Goal: Task Accomplishment & Management: Manage account settings

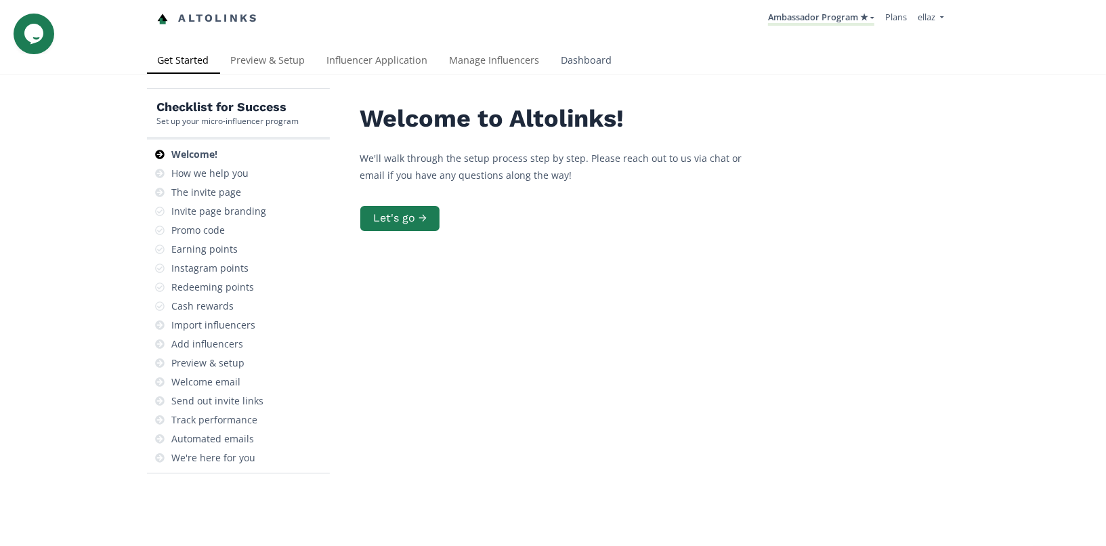
click at [597, 58] on link "Dashboard" at bounding box center [587, 61] width 72 height 27
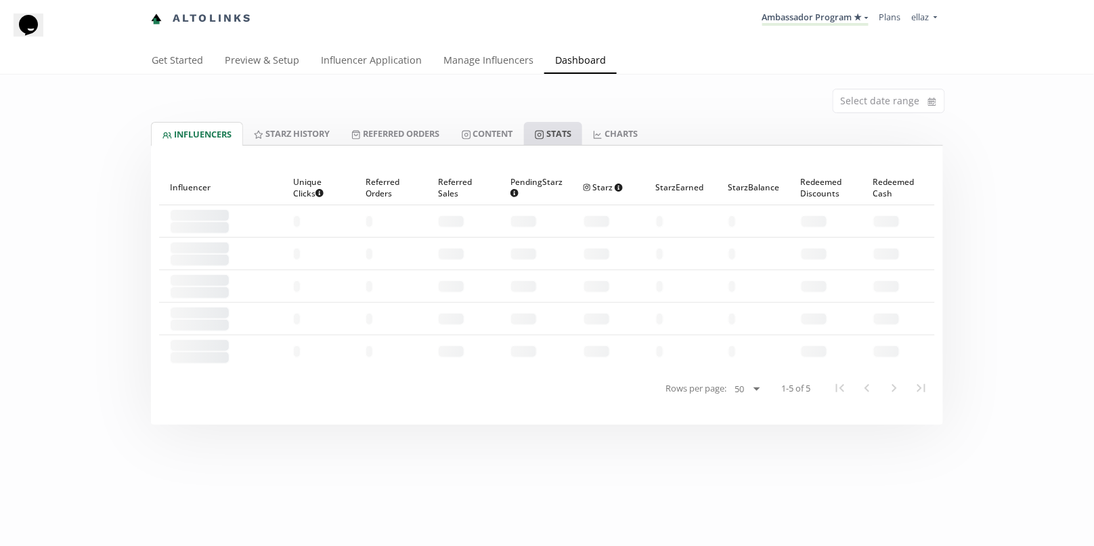
click at [567, 137] on link "Stats" at bounding box center [553, 133] width 58 height 23
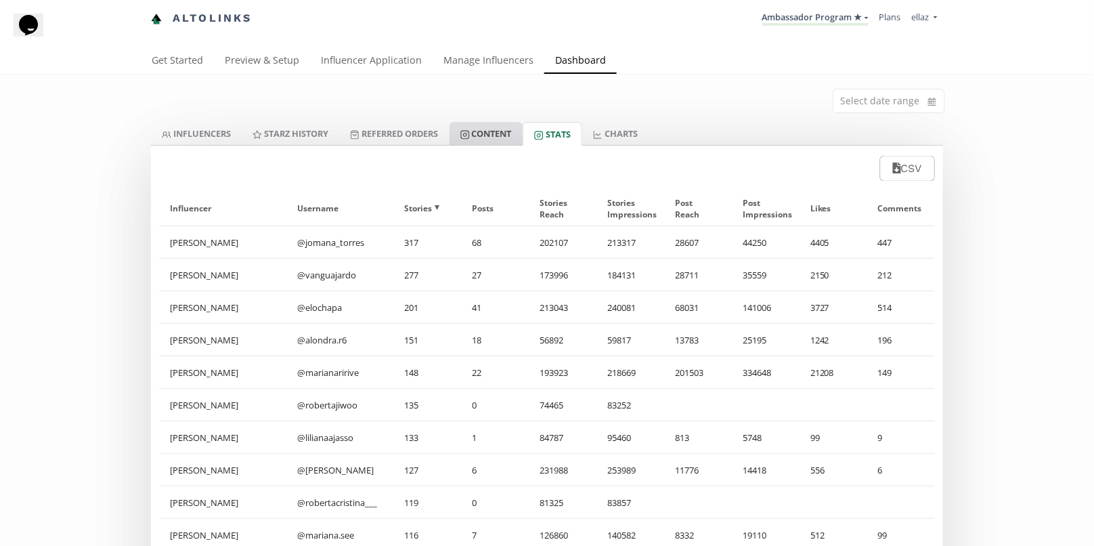
click at [506, 137] on link "Content" at bounding box center [486, 133] width 73 height 23
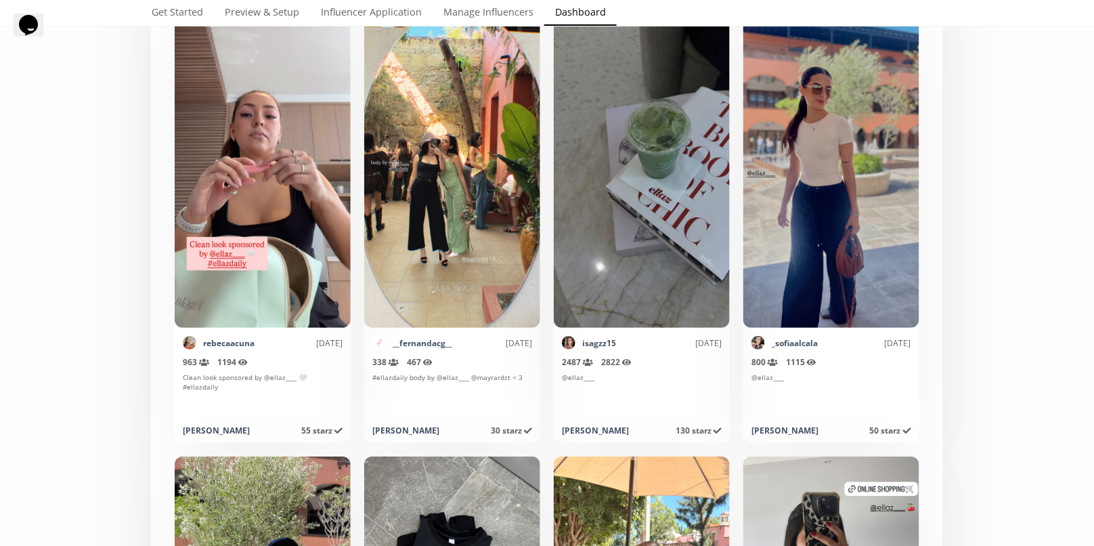
scroll to position [4831, 0]
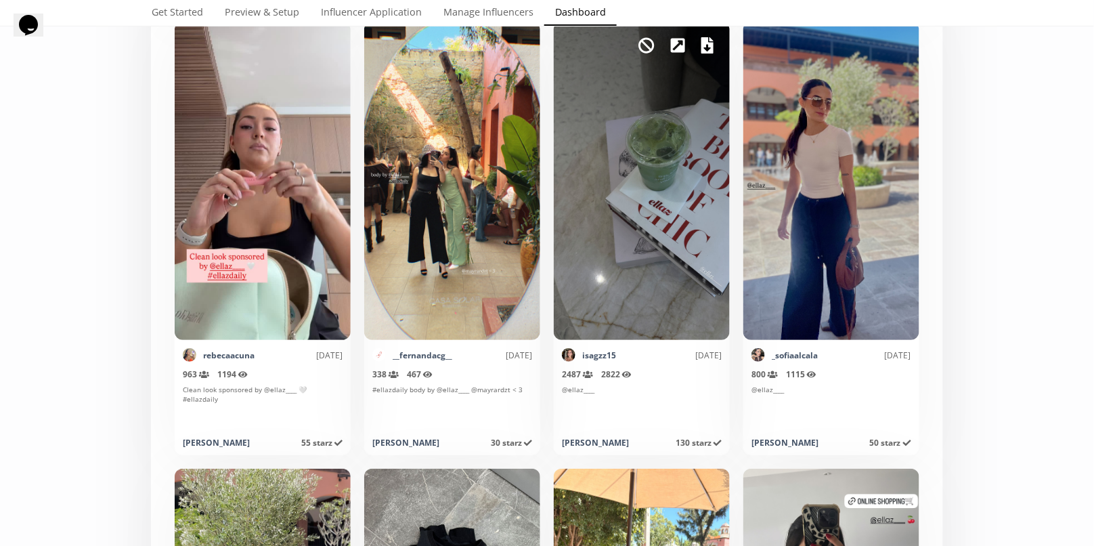
click at [706, 50] on icon at bounding box center [708, 45] width 12 height 16
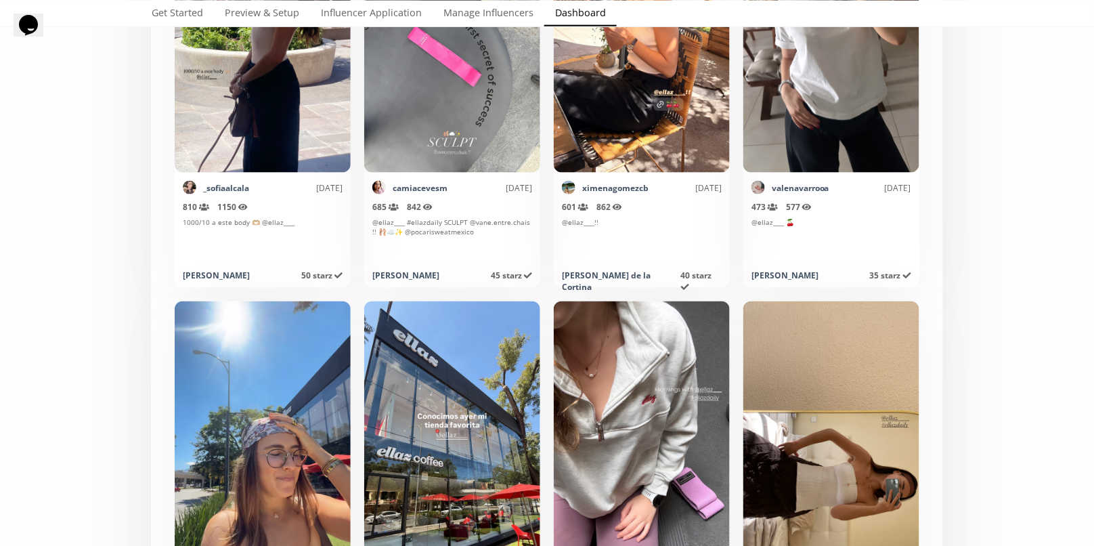
scroll to position [5452, 0]
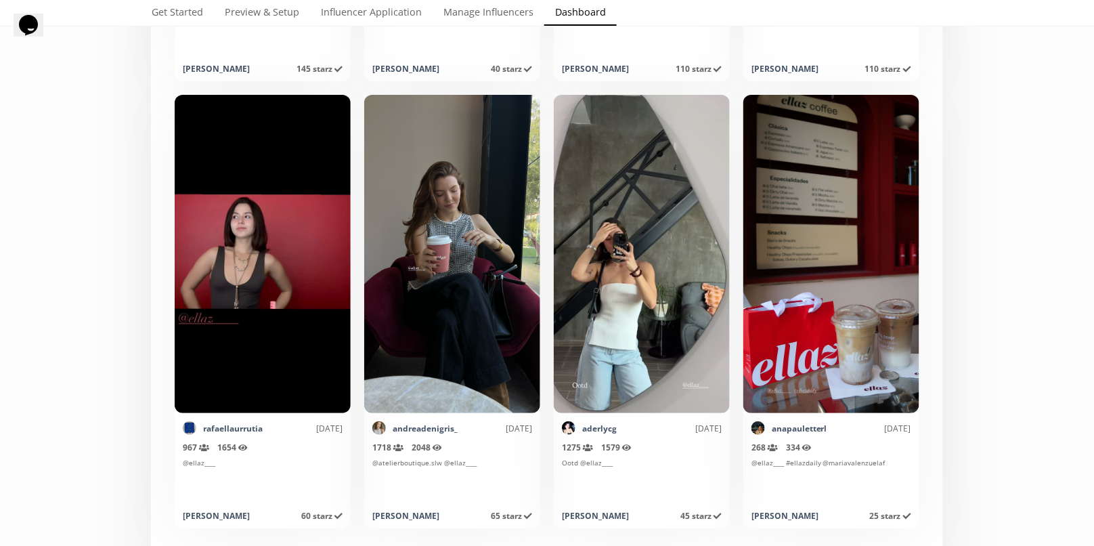
scroll to position [6552, 0]
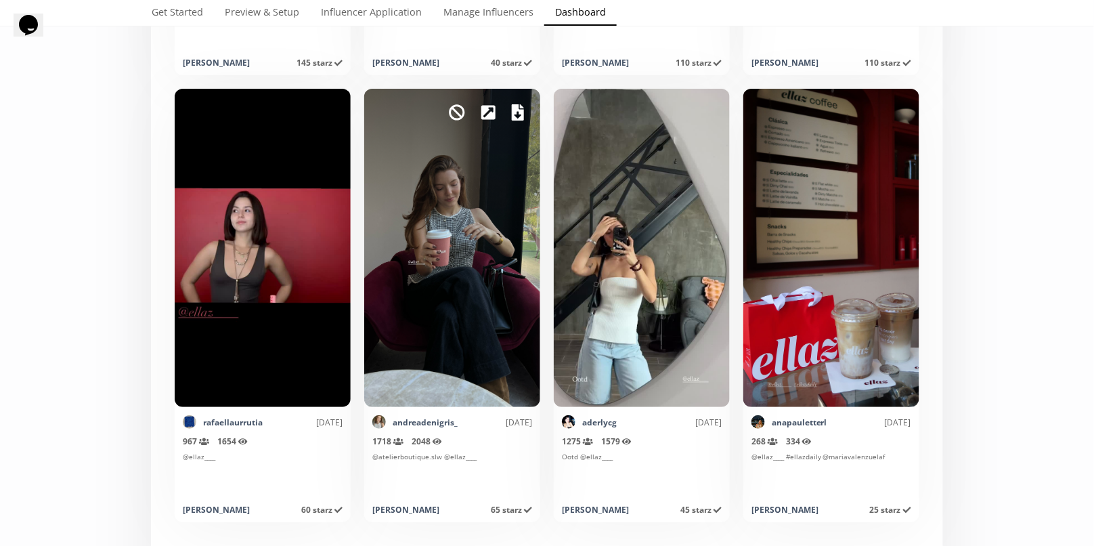
click at [521, 115] on icon at bounding box center [518, 112] width 12 height 16
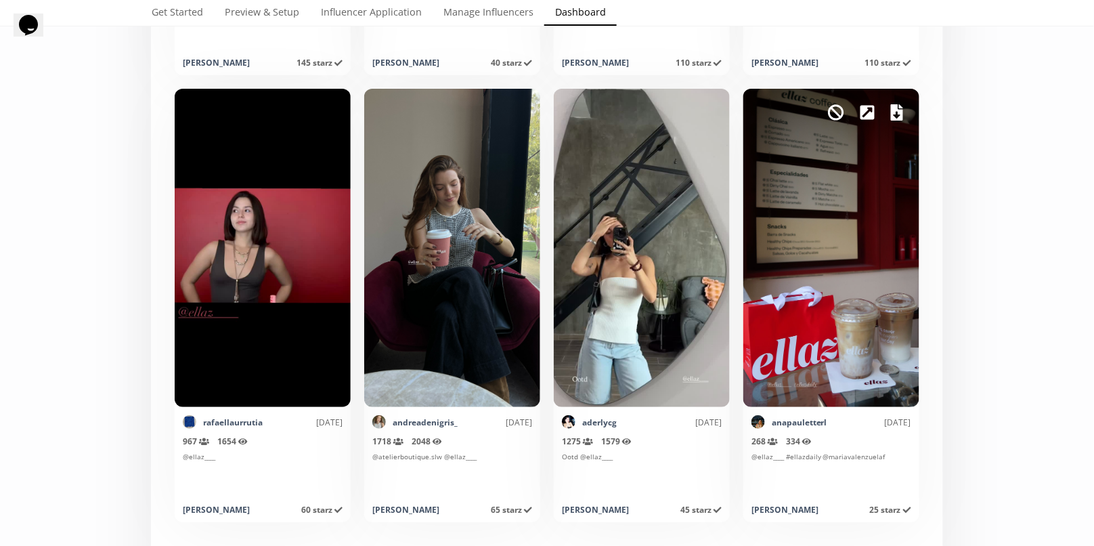
click at [899, 112] on icon at bounding box center [897, 112] width 12 height 16
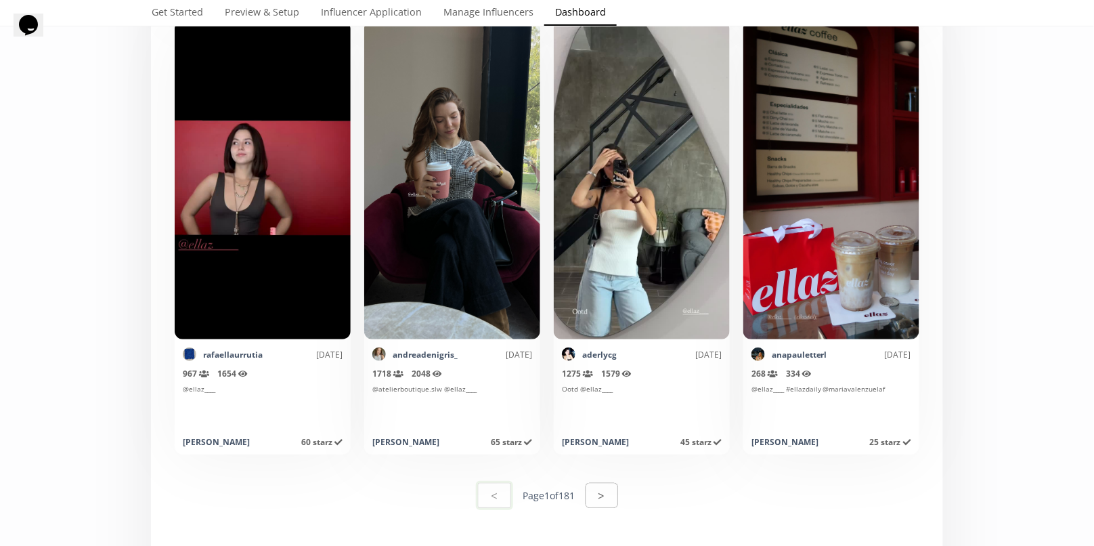
scroll to position [6695, 0]
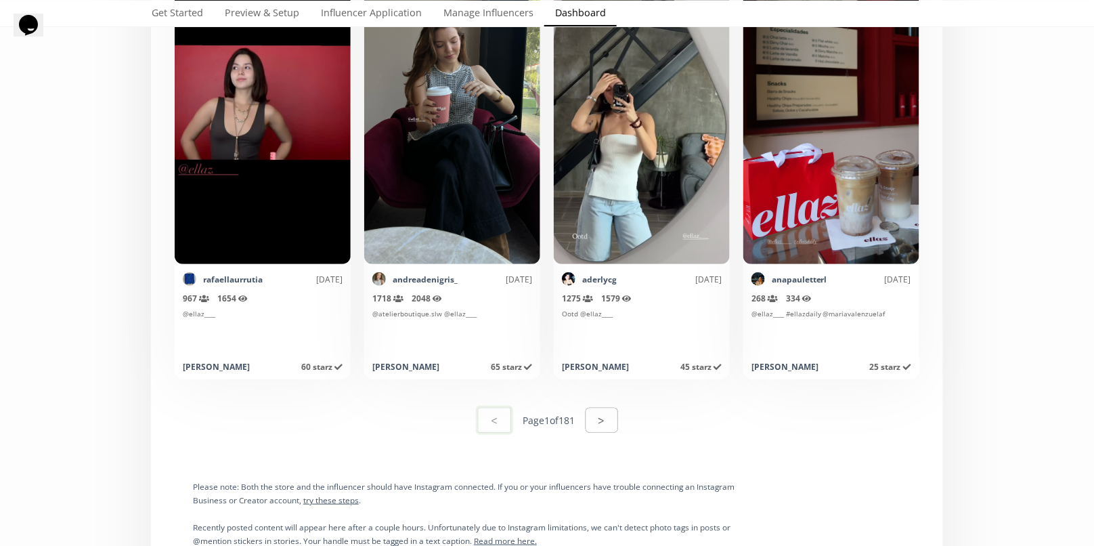
click at [601, 408] on button ">" at bounding box center [602, 420] width 33 height 25
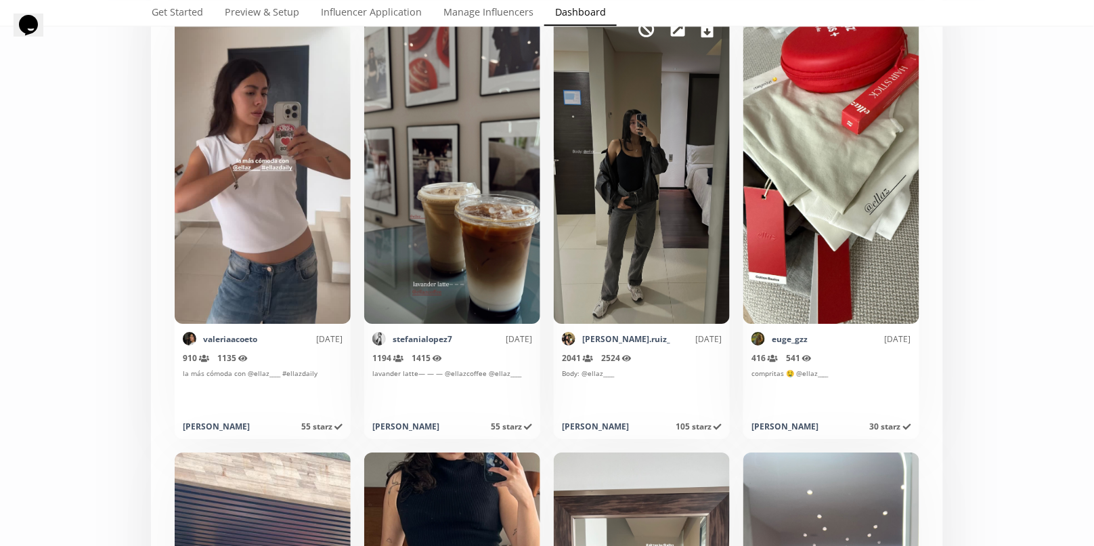
scroll to position [6098, 0]
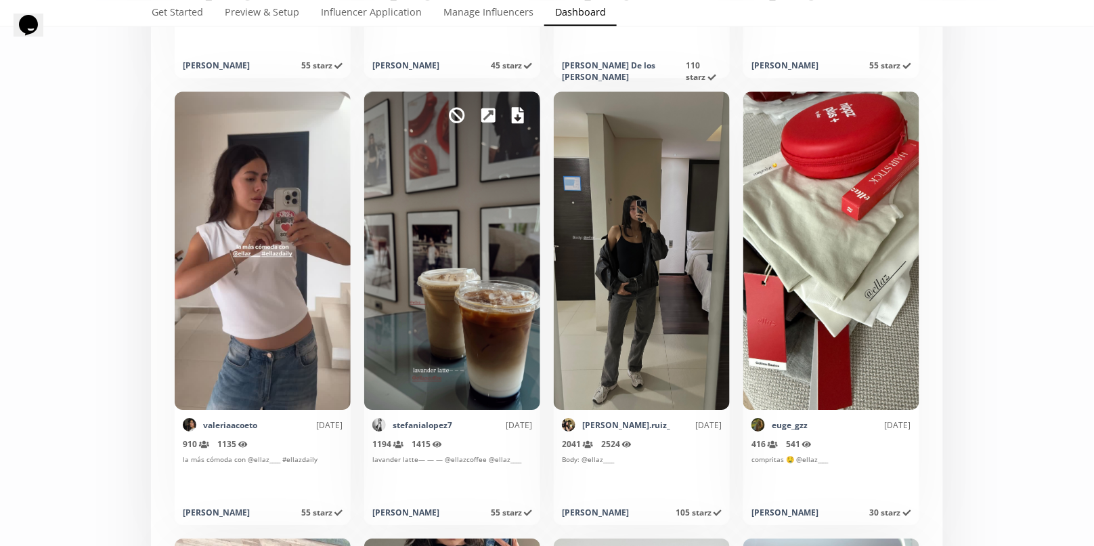
click at [525, 103] on div "Mark as invalid so that no points awarded." at bounding box center [452, 250] width 176 height 318
click at [516, 109] on icon at bounding box center [518, 115] width 12 height 16
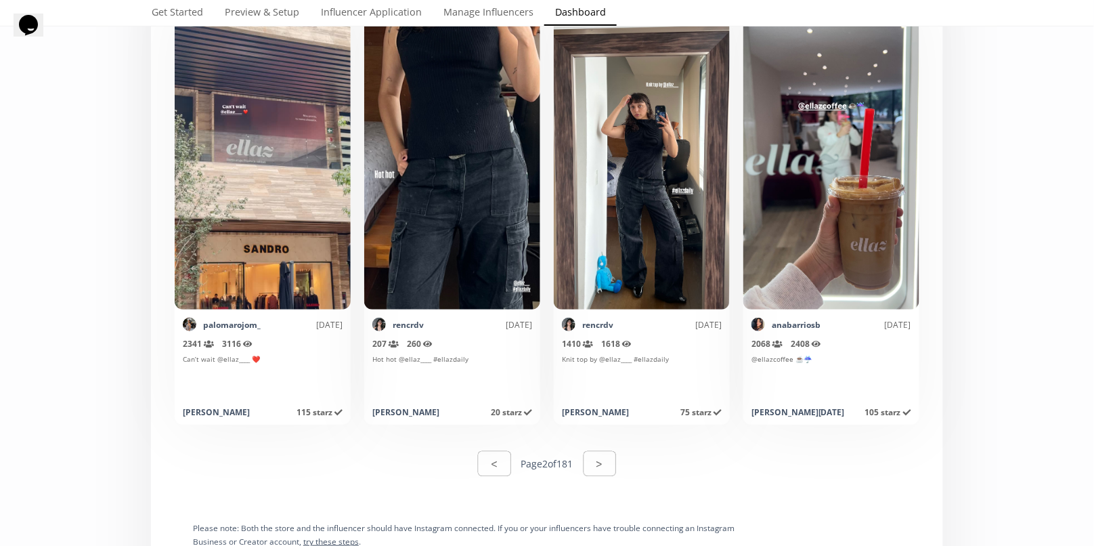
scroll to position [6934, 0]
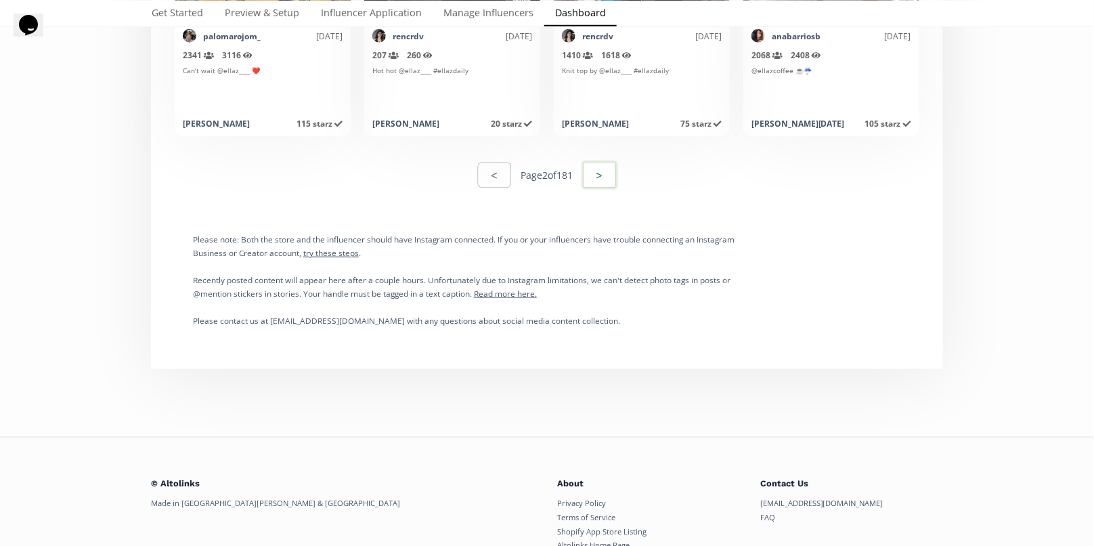
click at [605, 179] on button ">" at bounding box center [600, 174] width 37 height 29
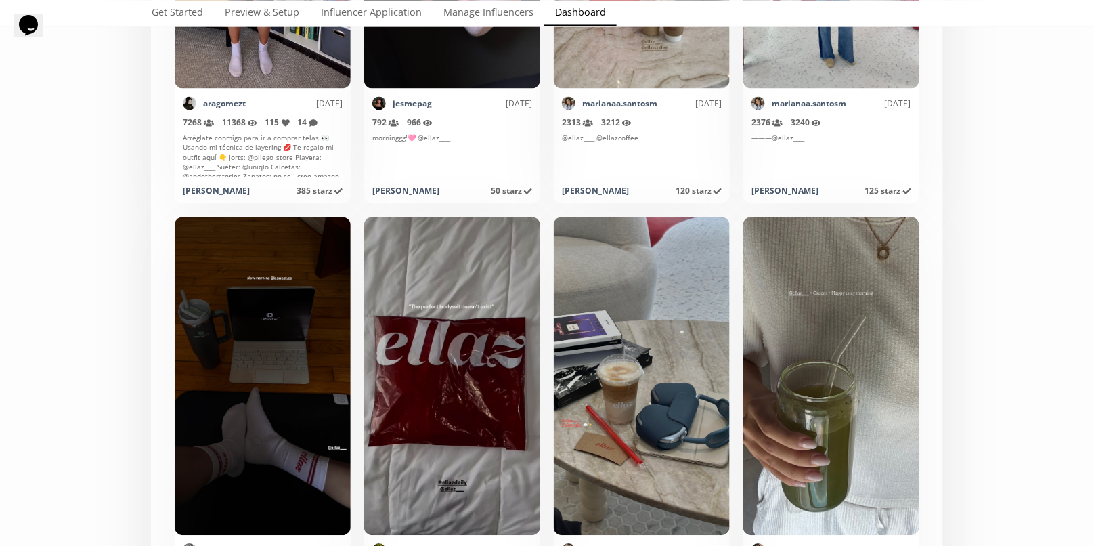
scroll to position [4273, 0]
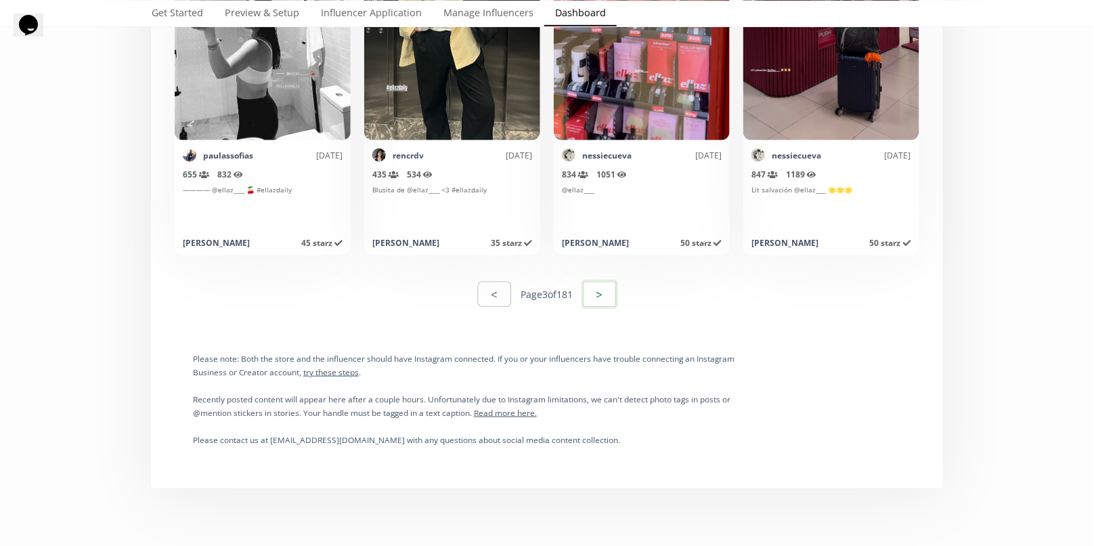
click at [597, 296] on button ">" at bounding box center [600, 294] width 37 height 29
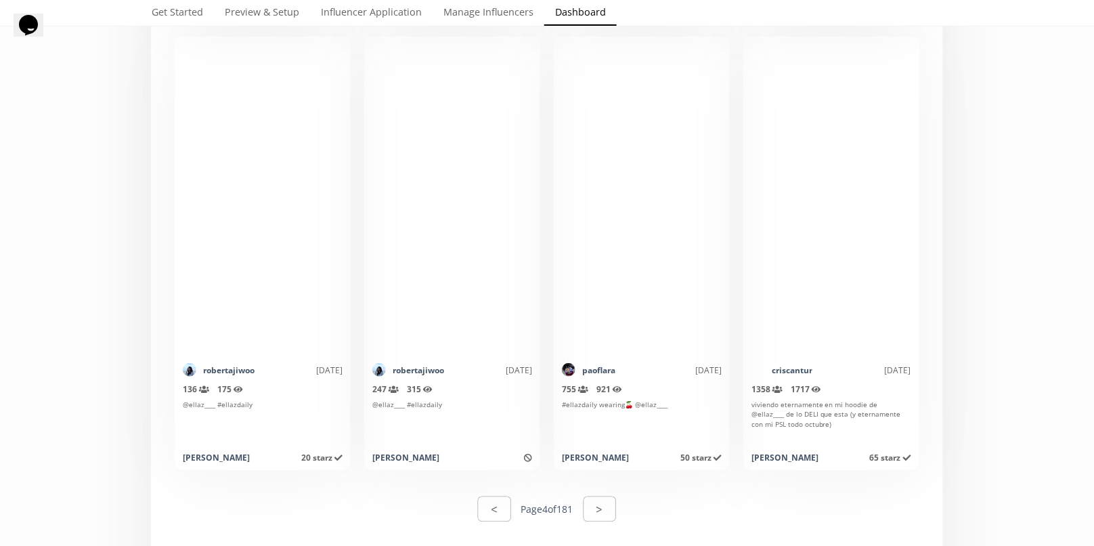
scroll to position [6799, 0]
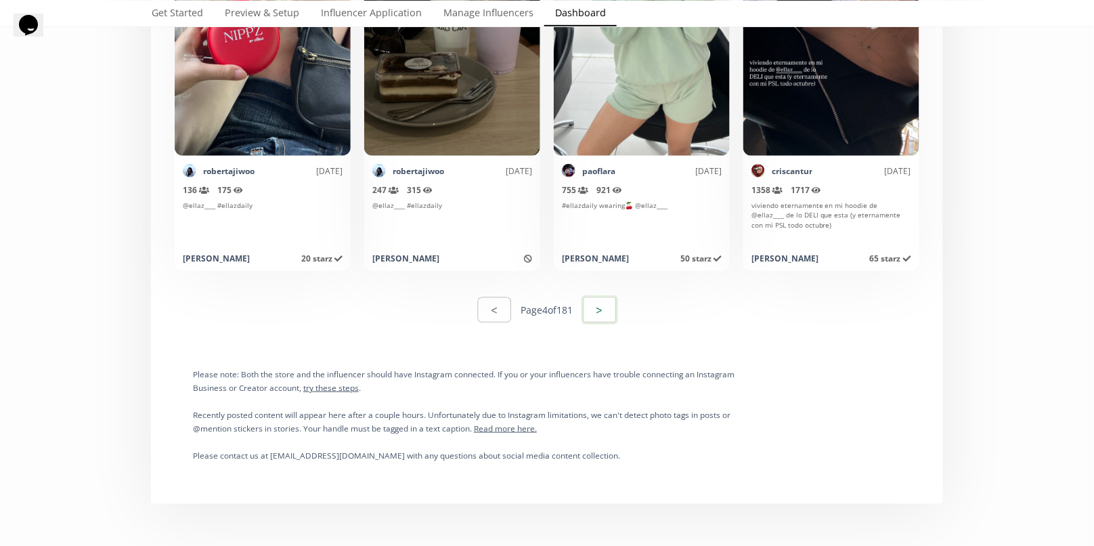
click at [607, 310] on button ">" at bounding box center [600, 309] width 37 height 29
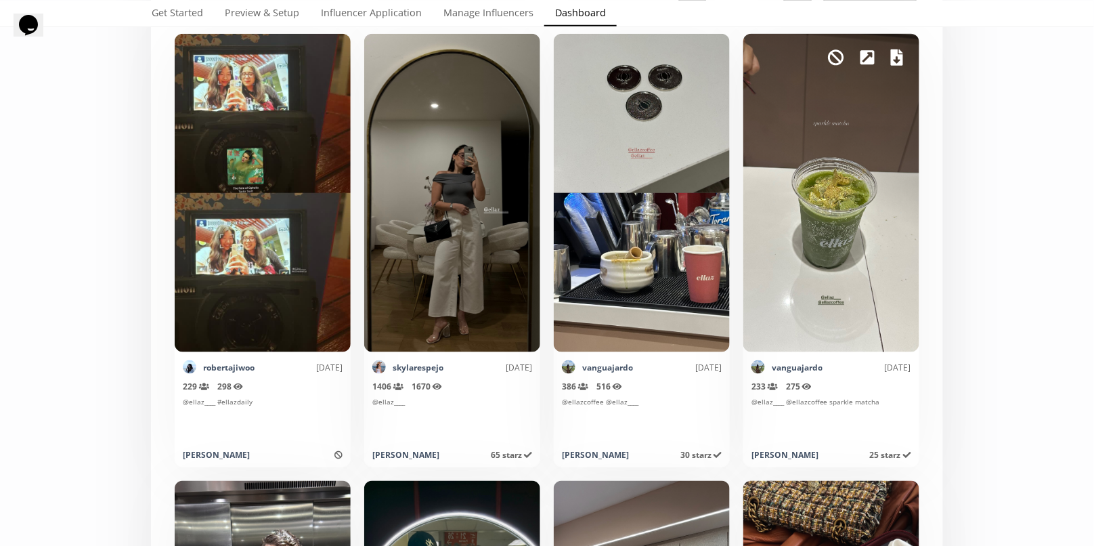
scroll to position [322, 0]
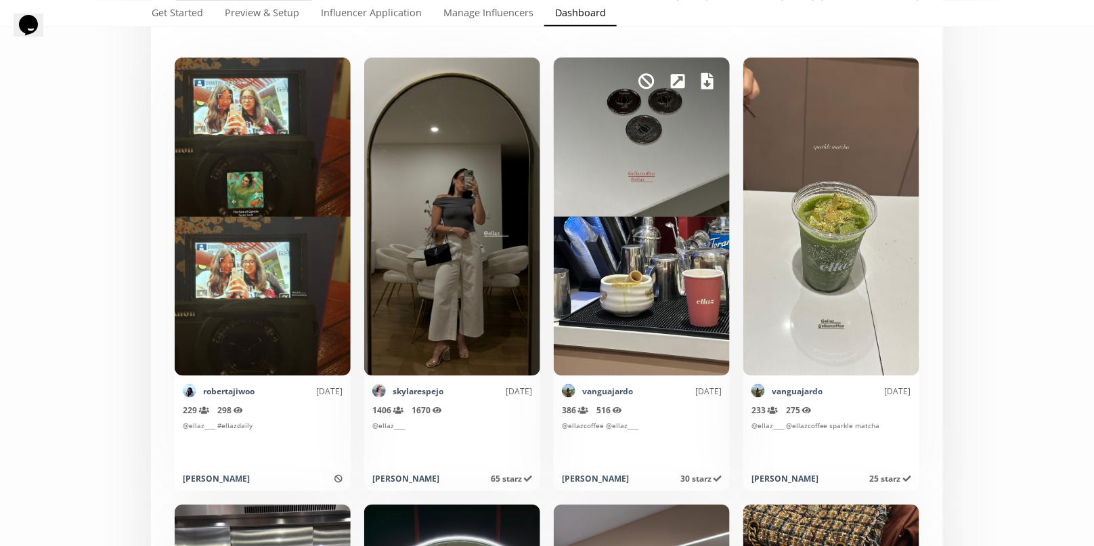
click at [699, 83] on div "Mark as invalid so that no points awarded." at bounding box center [642, 217] width 176 height 318
click at [707, 81] on icon at bounding box center [708, 81] width 12 height 16
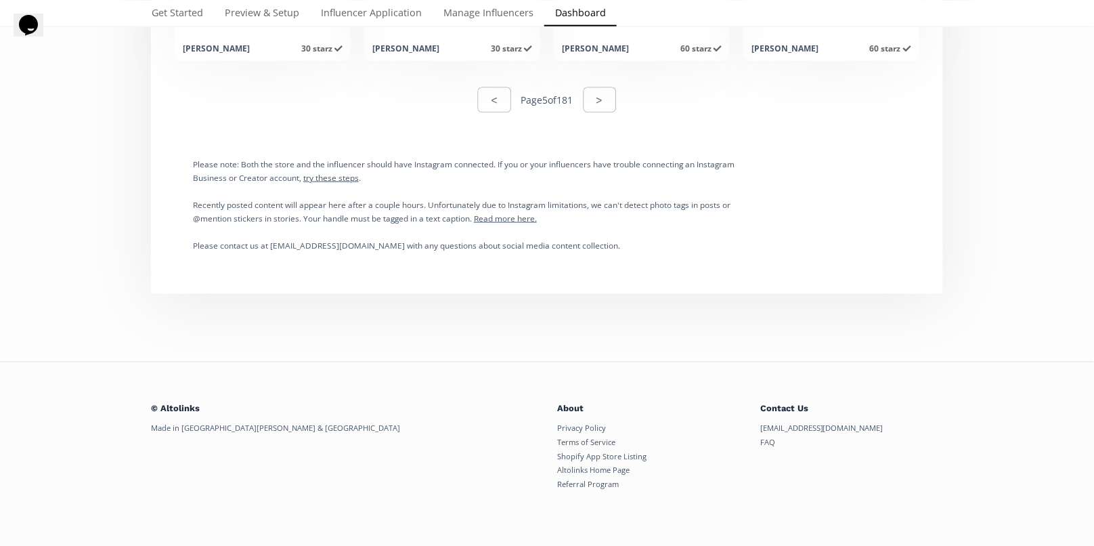
click at [605, 97] on button ">" at bounding box center [600, 99] width 33 height 25
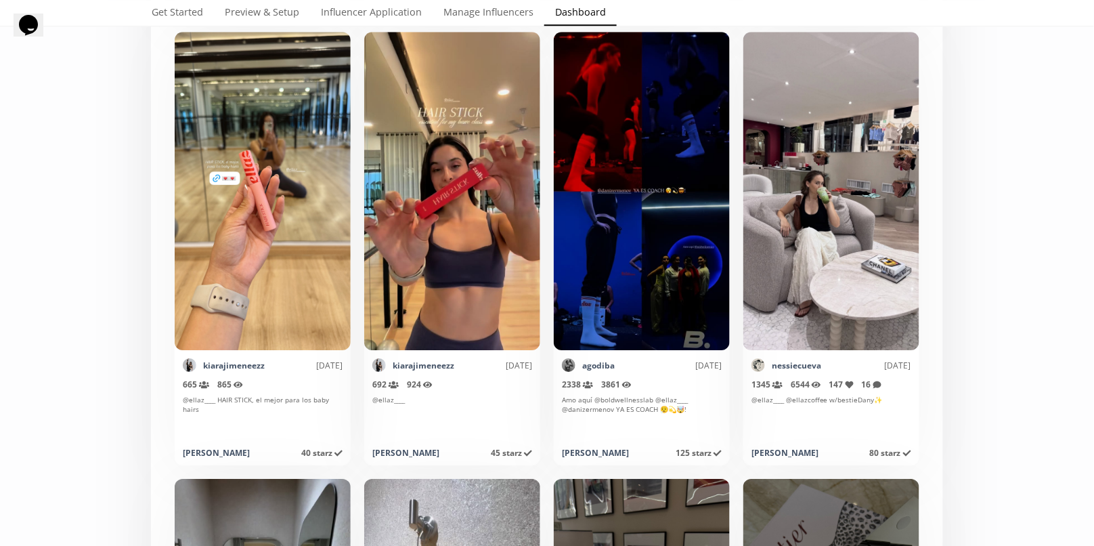
scroll to position [6113, 0]
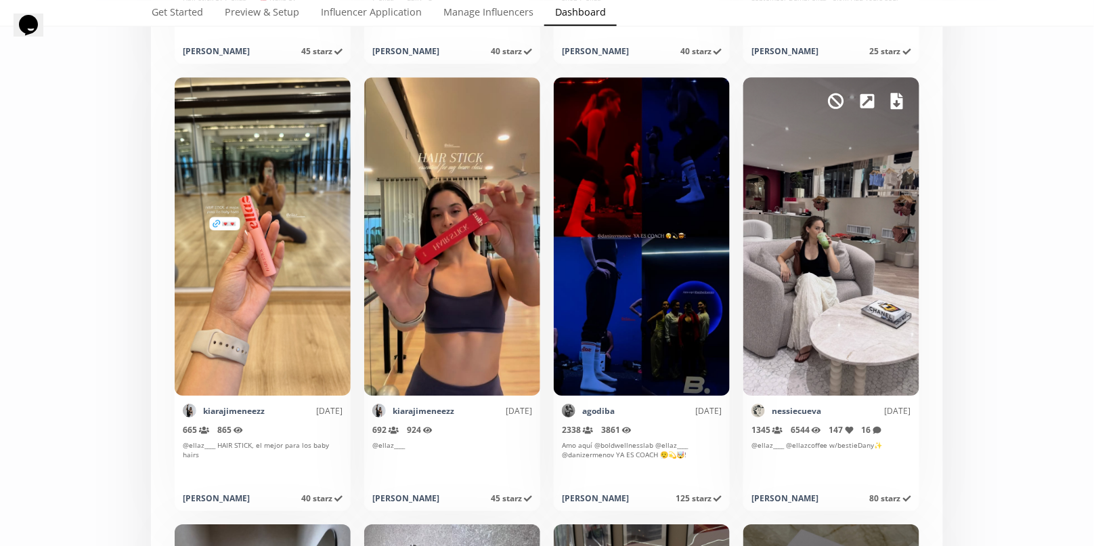
click at [902, 100] on icon at bounding box center [897, 101] width 12 height 16
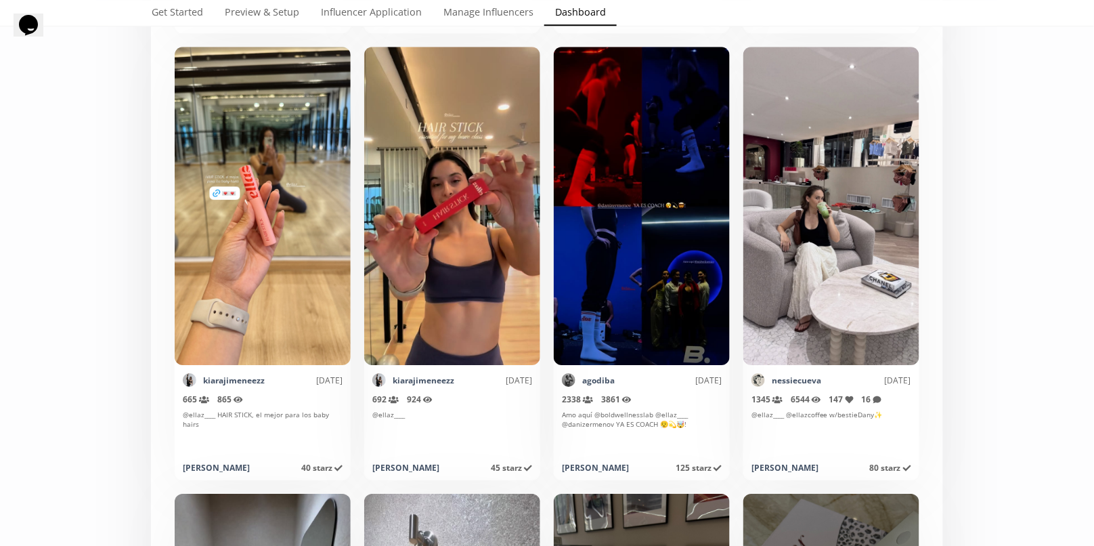
scroll to position [6430, 0]
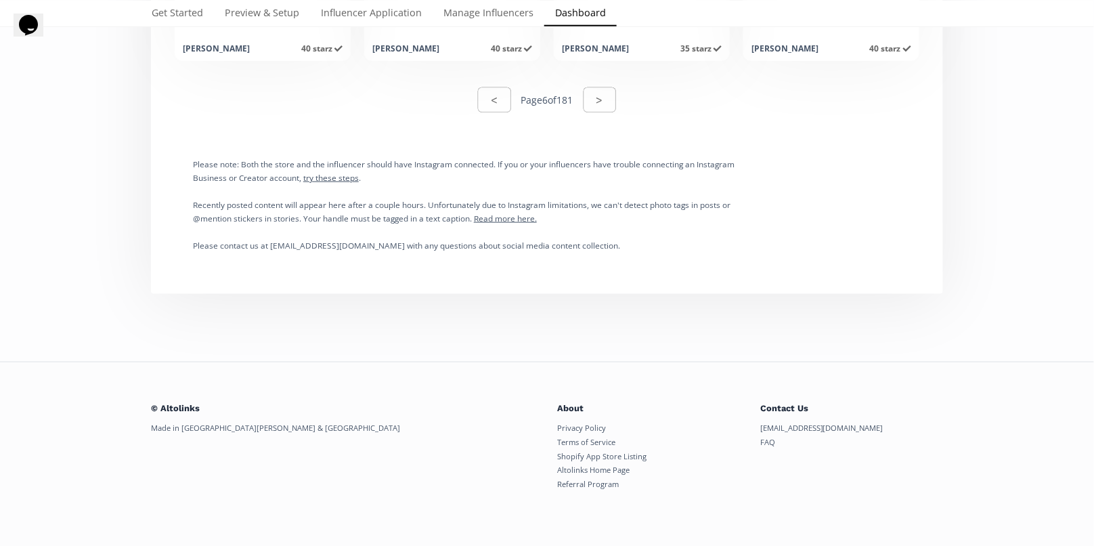
click at [600, 95] on button ">" at bounding box center [600, 99] width 33 height 25
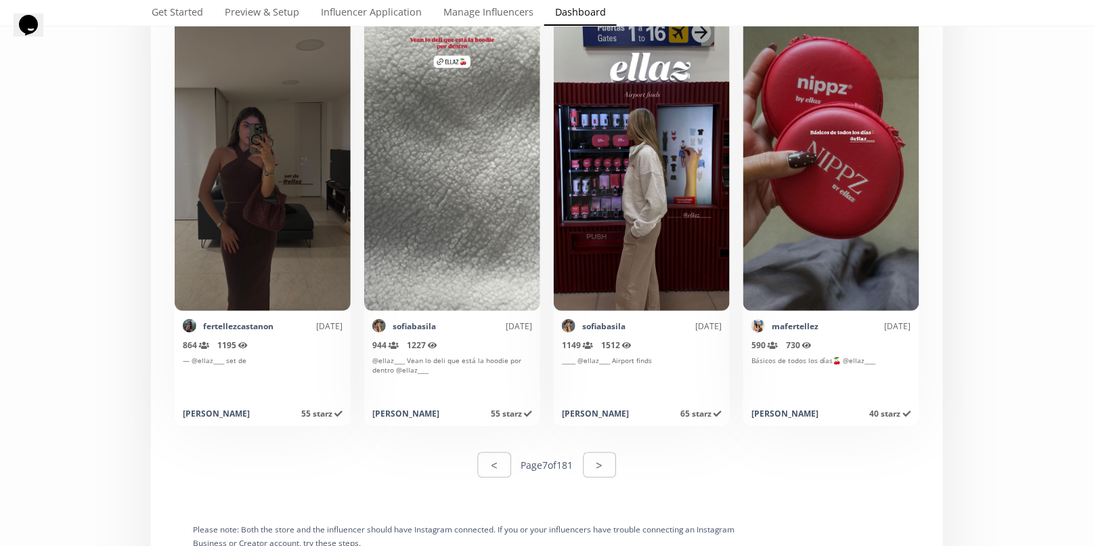
scroll to position [6702, 0]
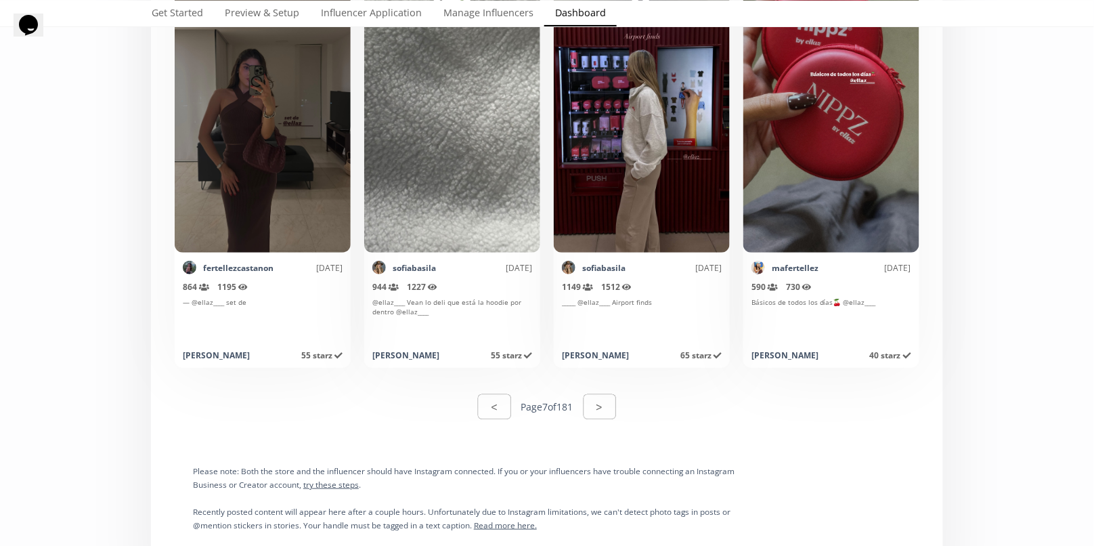
click at [609, 412] on button ">" at bounding box center [600, 406] width 33 height 25
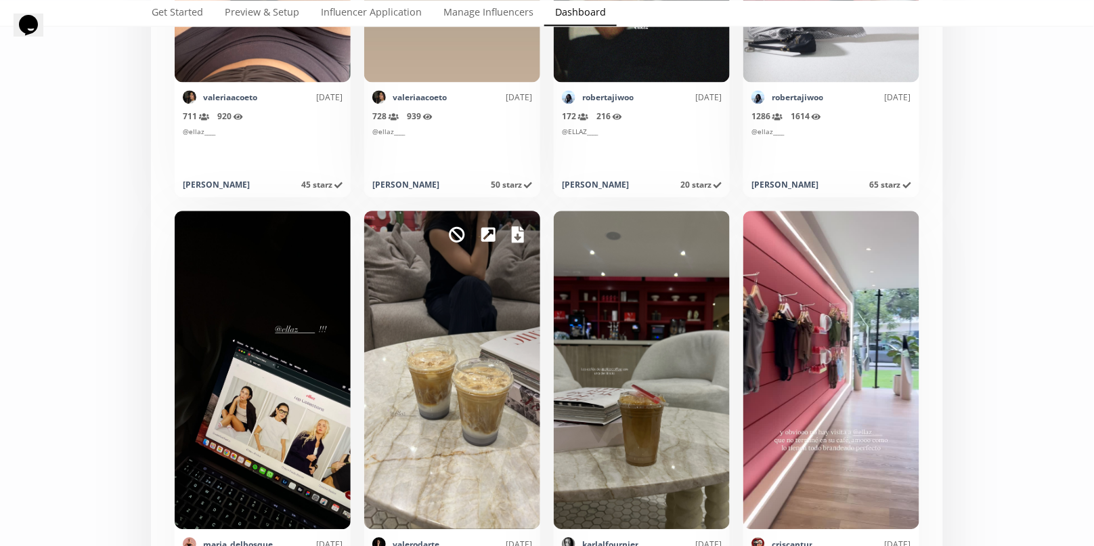
scroll to position [4205, 0]
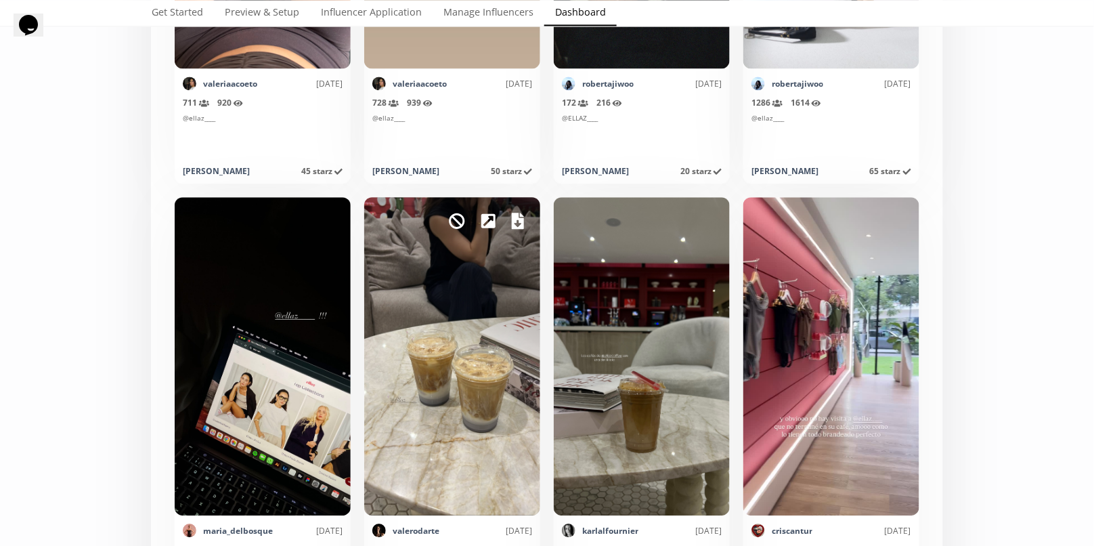
click at [517, 213] on icon at bounding box center [518, 221] width 12 height 16
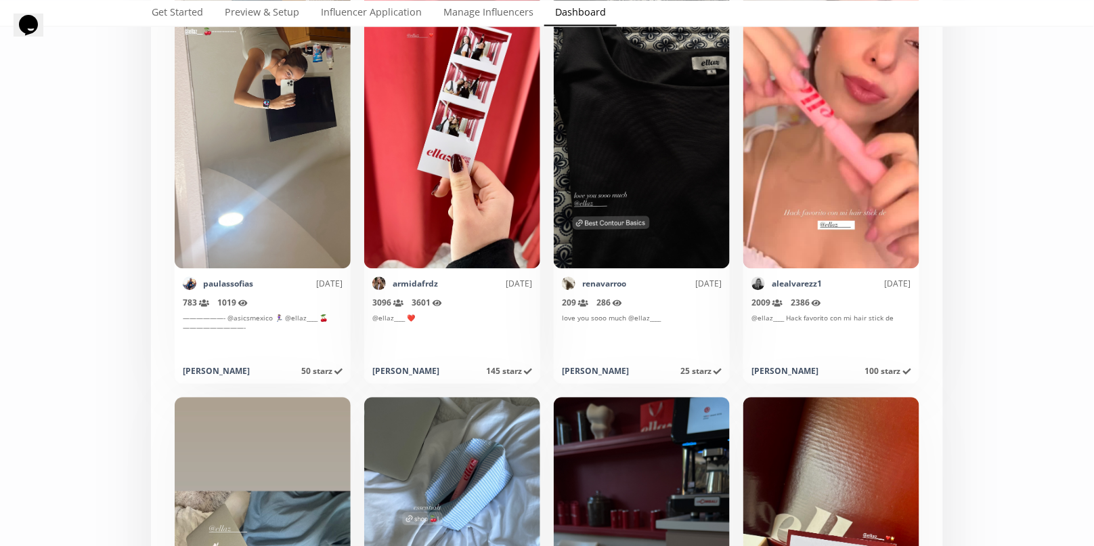
scroll to position [5964, 0]
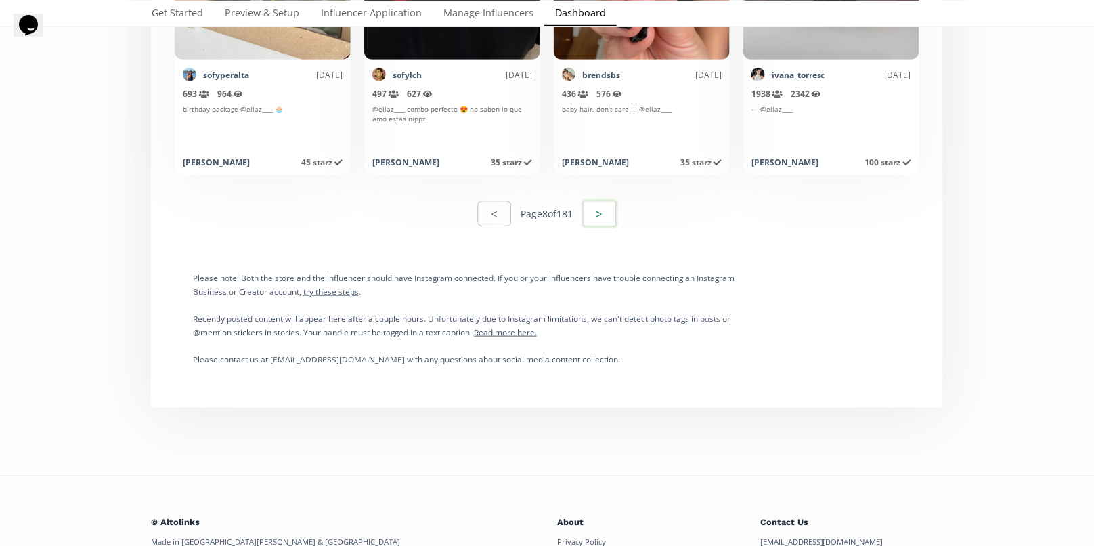
click at [592, 215] on button ">" at bounding box center [600, 213] width 37 height 29
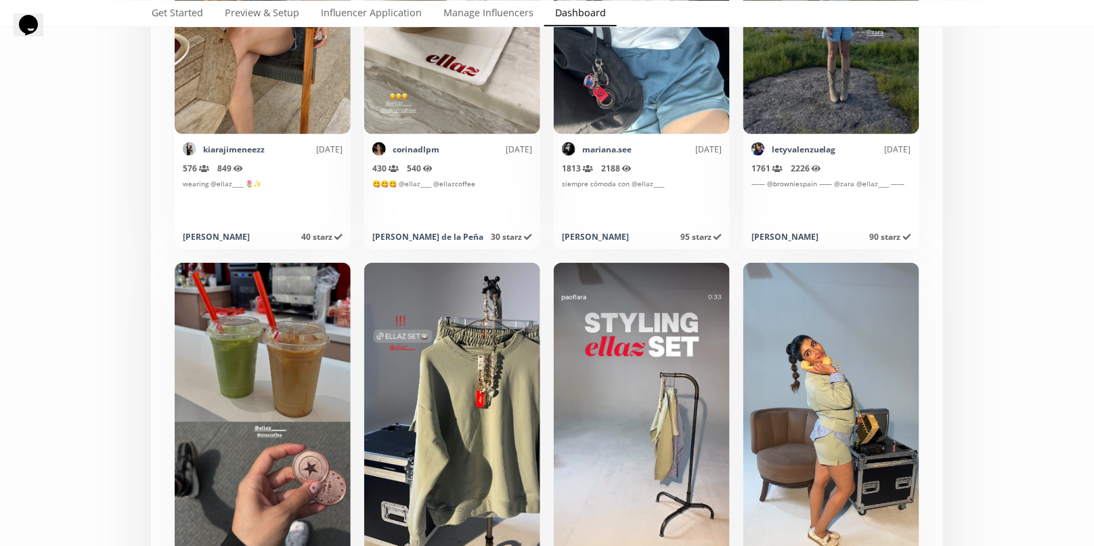
scroll to position [2077, 0]
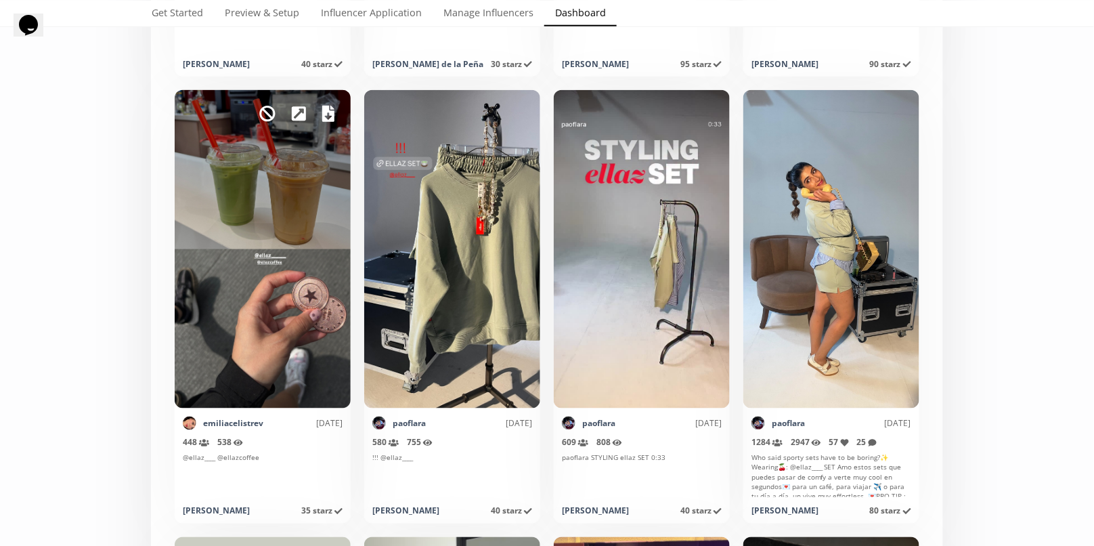
click at [319, 121] on div "Mark as invalid so that no points awarded." at bounding box center [263, 249] width 176 height 318
click at [320, 116] on div "Mark as invalid so that no points awarded." at bounding box center [263, 249] width 176 height 318
click at [322, 112] on icon at bounding box center [328, 114] width 12 height 16
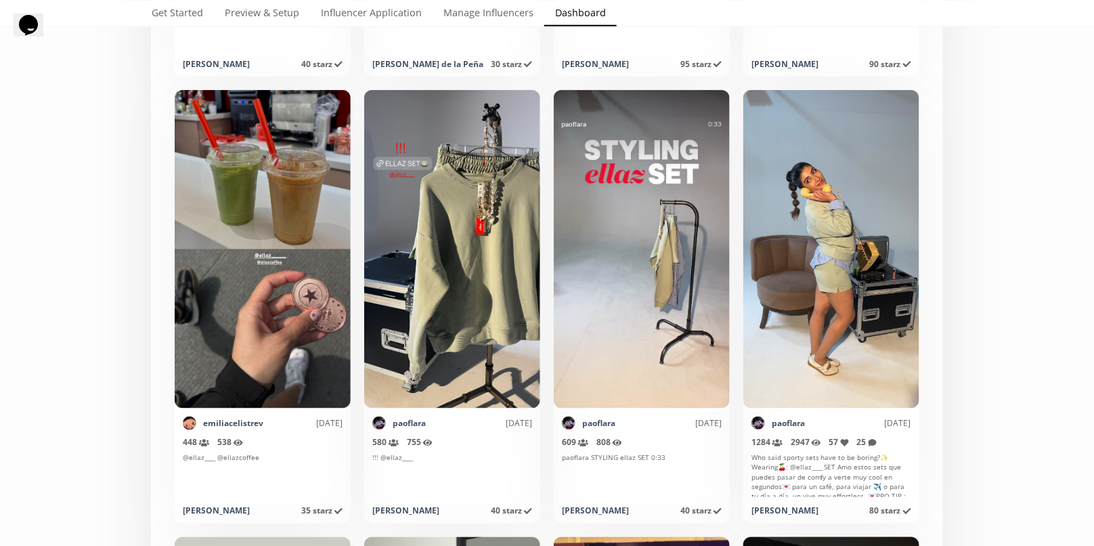
scroll to position [2595, 0]
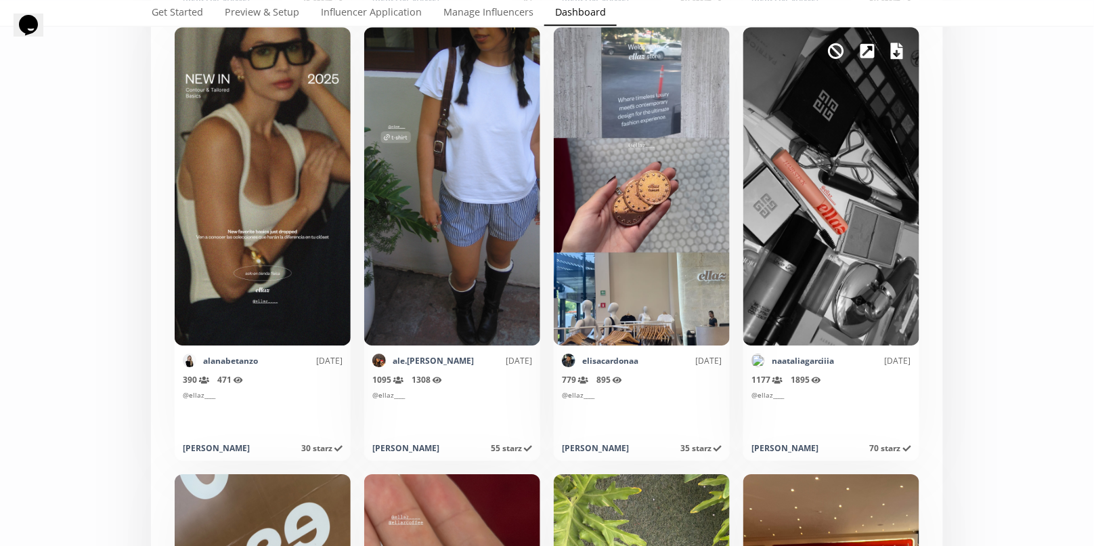
scroll to position [4334, 0]
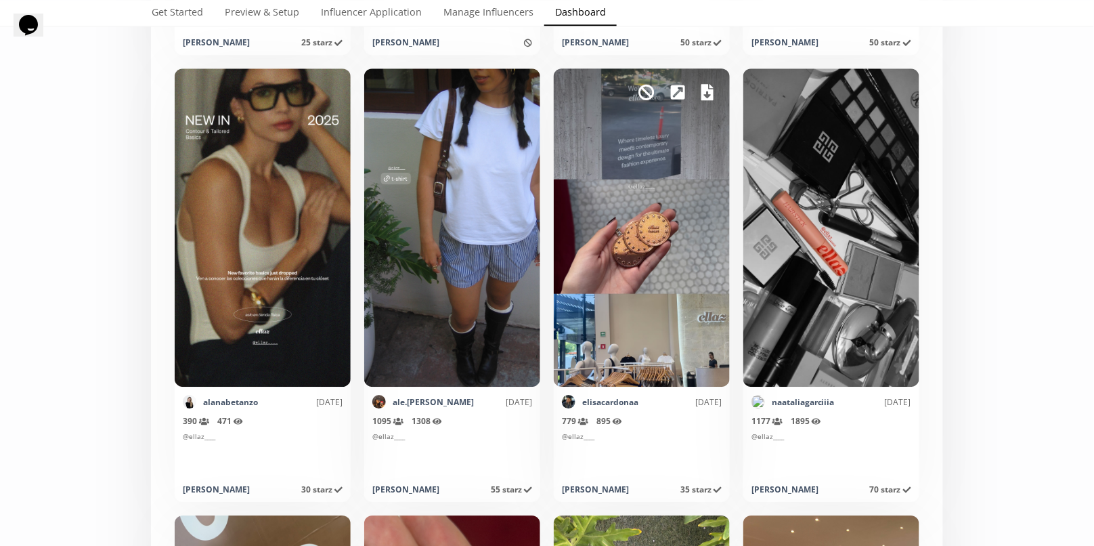
click at [711, 84] on icon at bounding box center [708, 92] width 12 height 16
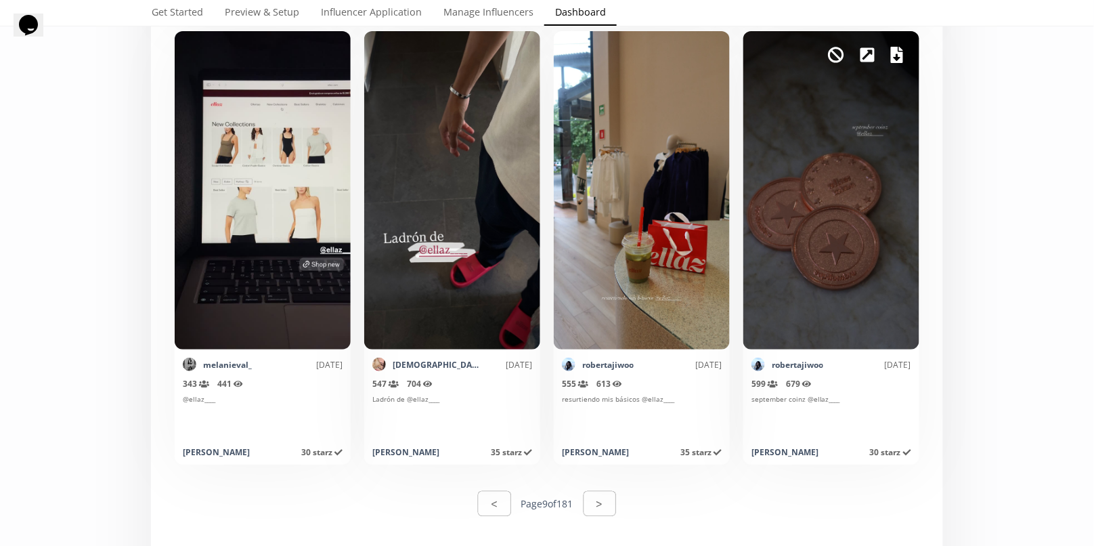
scroll to position [6492, 0]
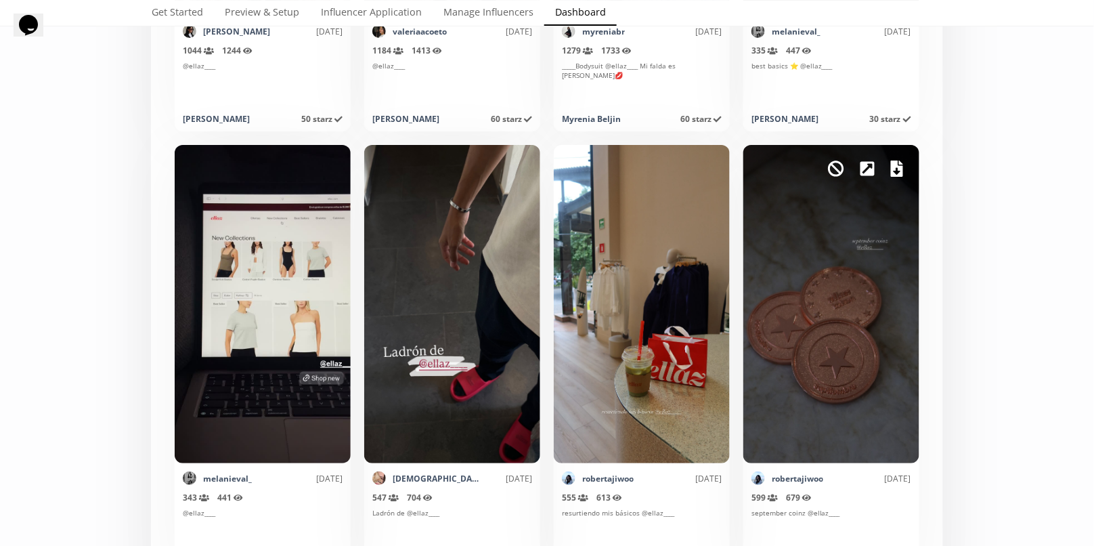
click at [903, 167] on icon at bounding box center [897, 168] width 12 height 16
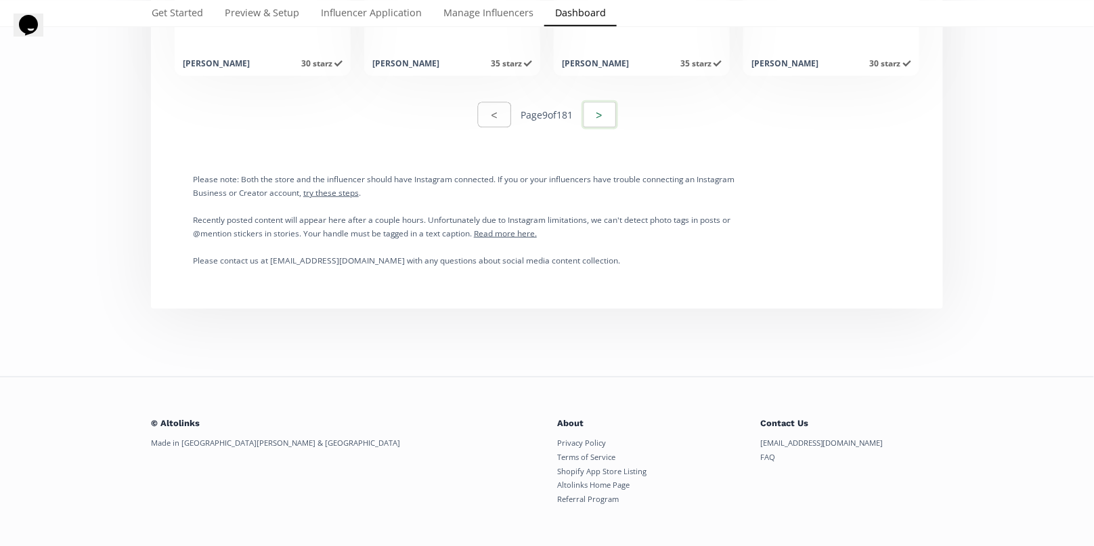
click at [604, 118] on button ">" at bounding box center [600, 114] width 37 height 29
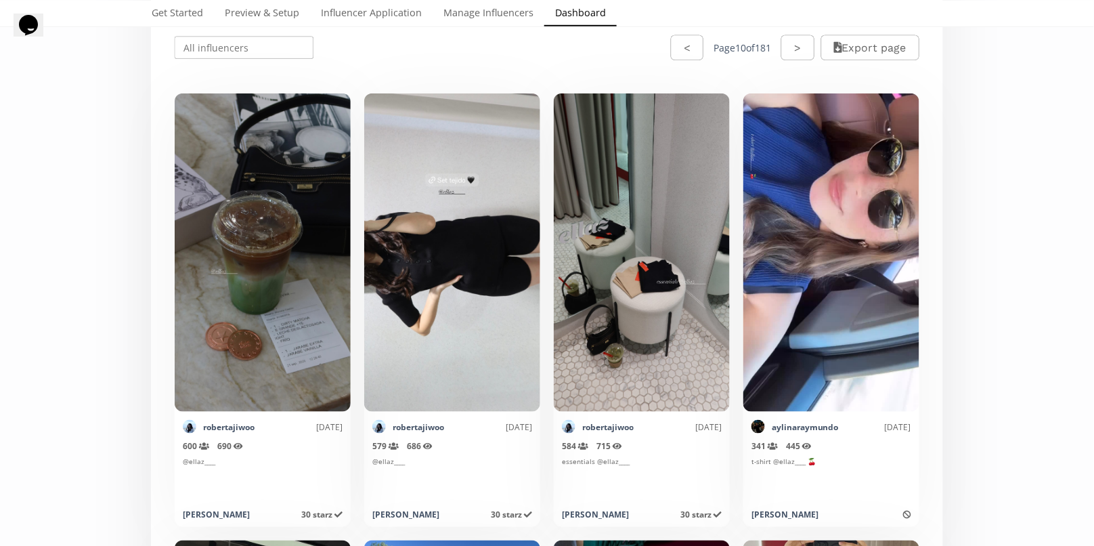
scroll to position [286, 0]
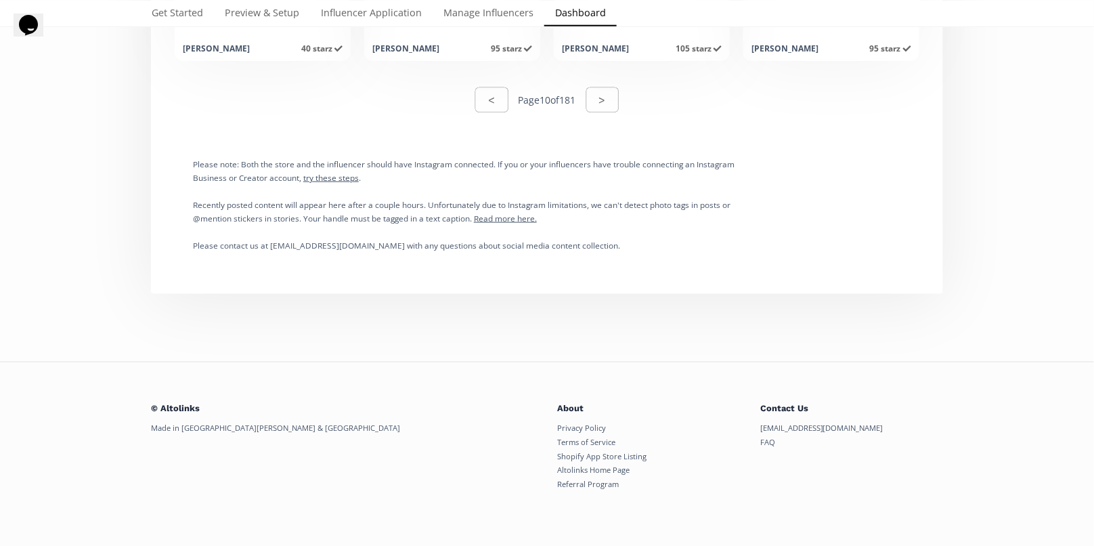
click at [618, 87] on button ">" at bounding box center [602, 99] width 33 height 25
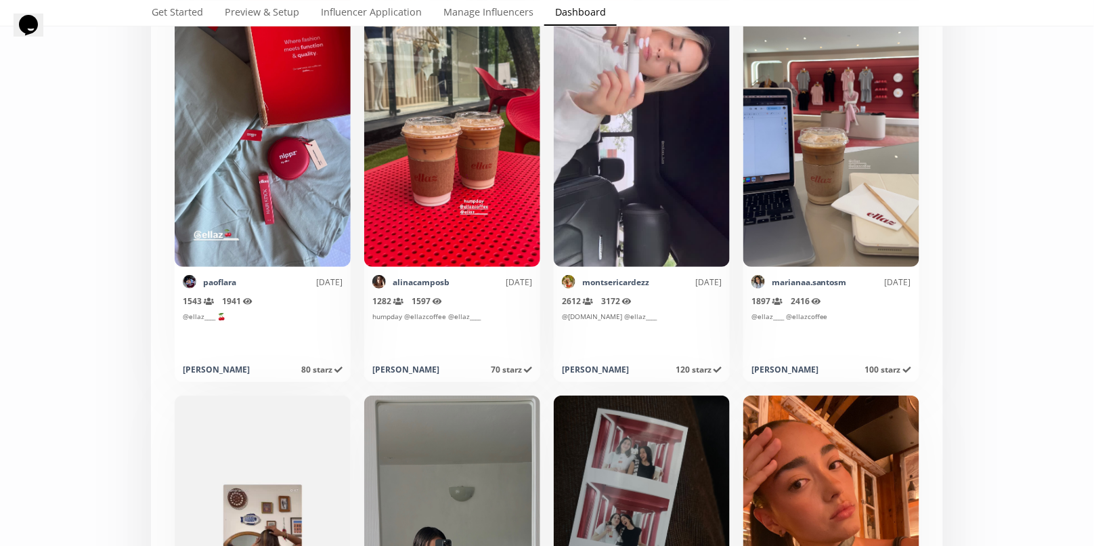
scroll to position [4812, 0]
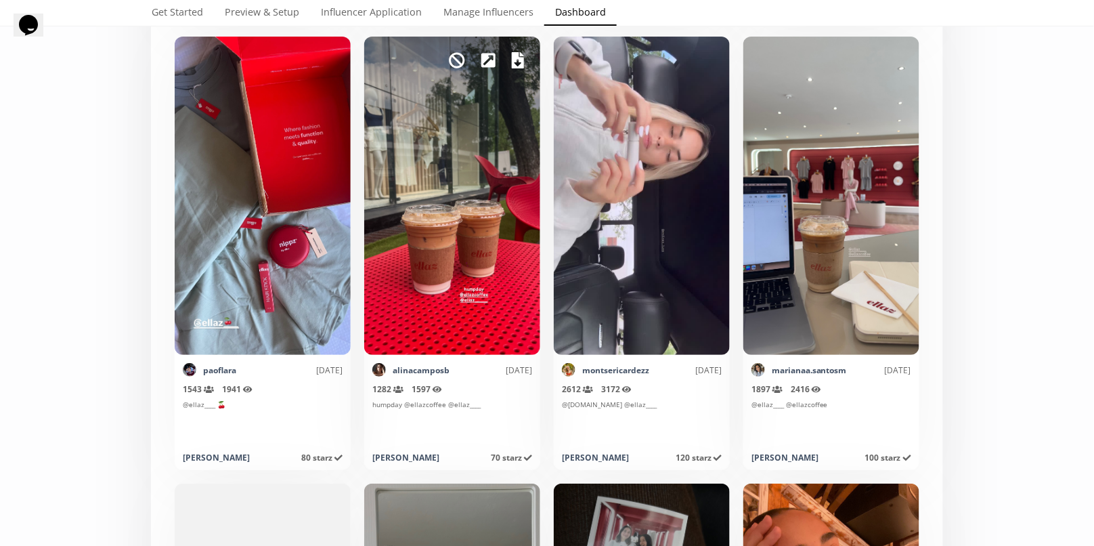
click at [521, 66] on icon at bounding box center [518, 60] width 12 height 16
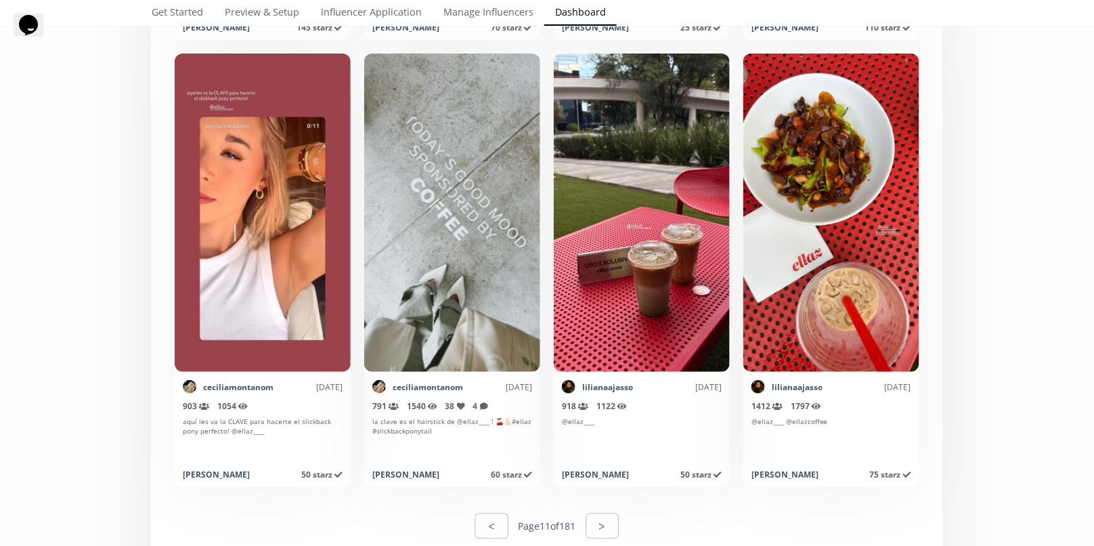
scroll to position [6612, 0]
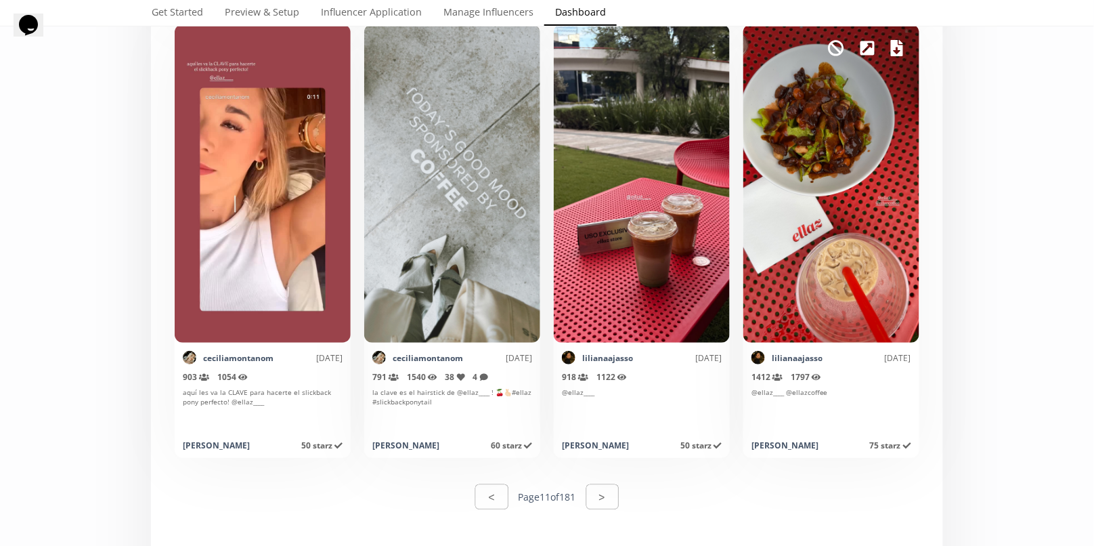
click at [899, 52] on icon at bounding box center [897, 48] width 12 height 16
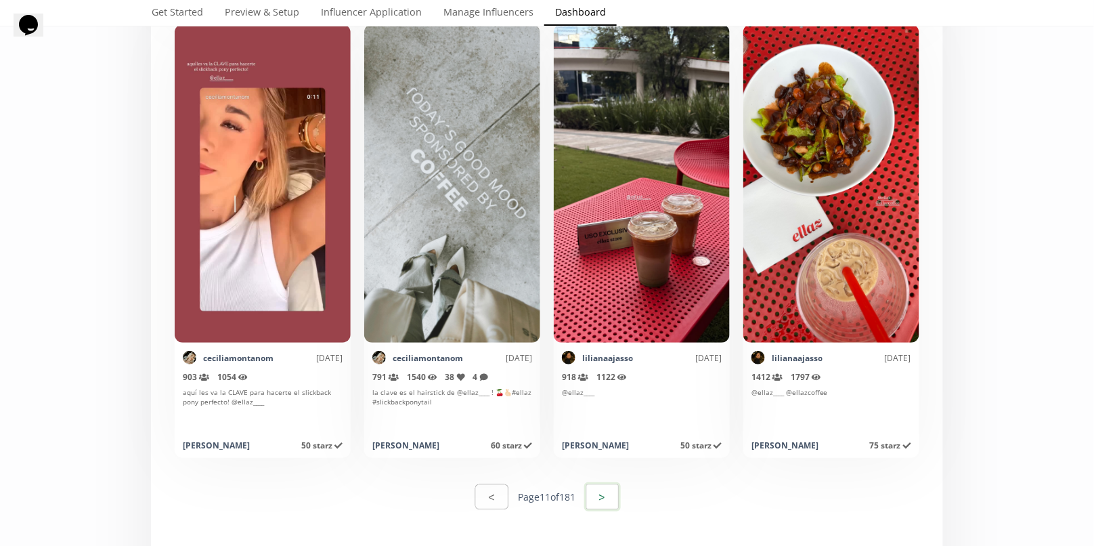
click at [603, 491] on button ">" at bounding box center [602, 496] width 37 height 29
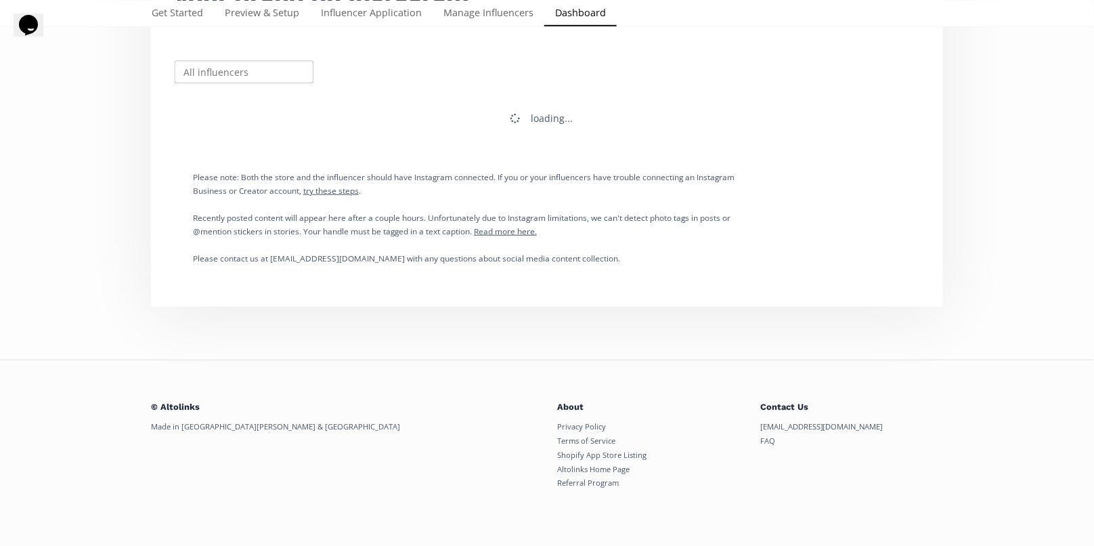
scroll to position [0, 0]
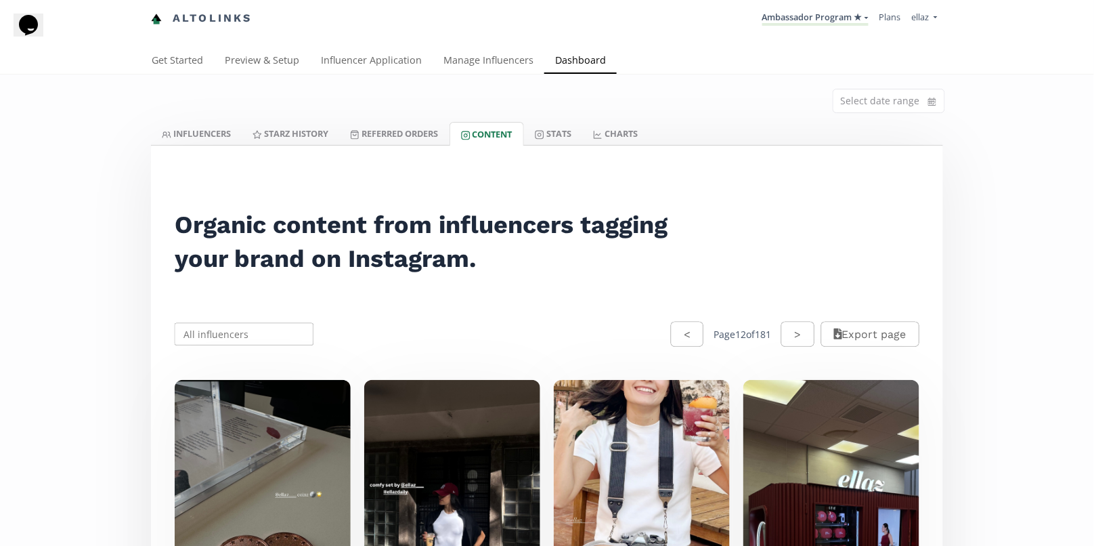
click at [674, 335] on button "<" at bounding box center [687, 334] width 33 height 25
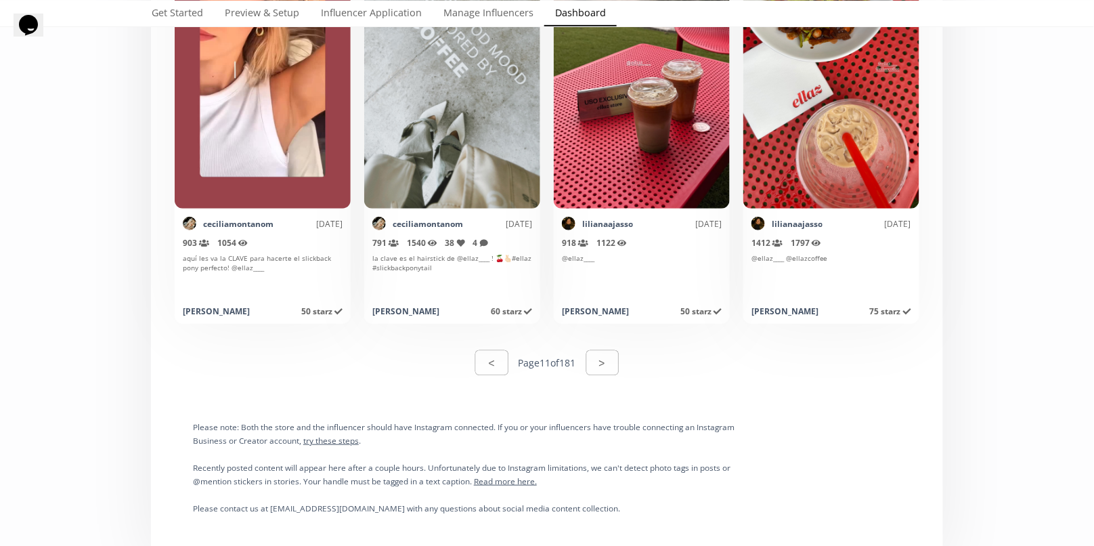
scroll to position [6450, 0]
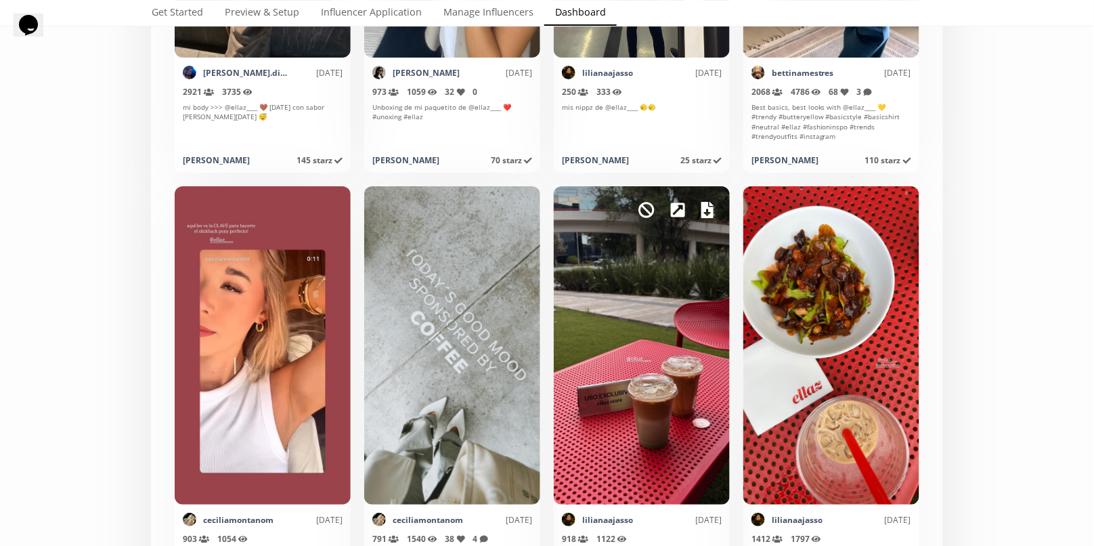
click at [705, 212] on icon at bounding box center [708, 210] width 12 height 16
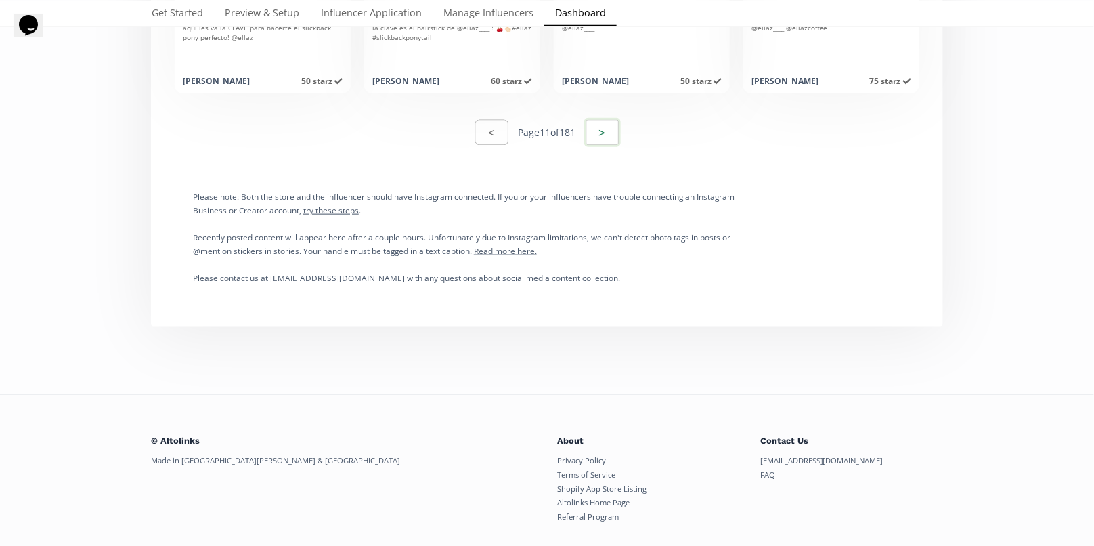
click at [602, 140] on button ">" at bounding box center [602, 132] width 37 height 29
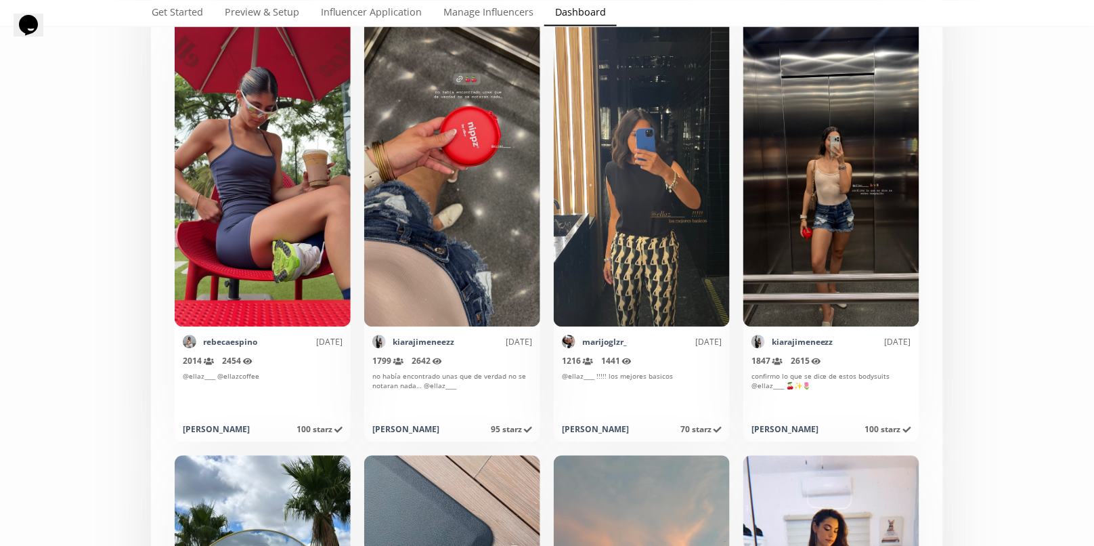
scroll to position [5548, 0]
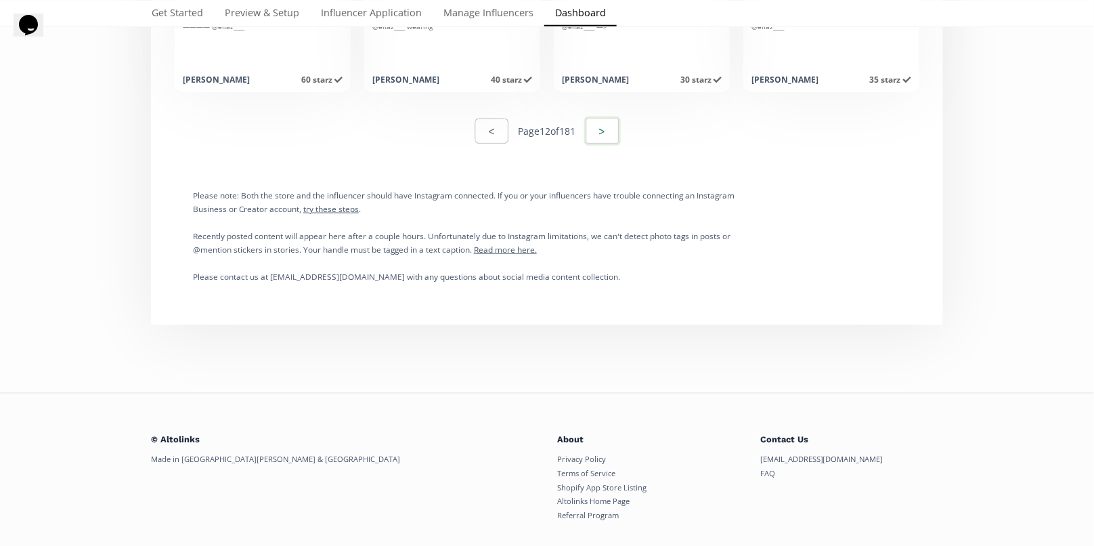
click at [600, 117] on button ">" at bounding box center [602, 130] width 37 height 29
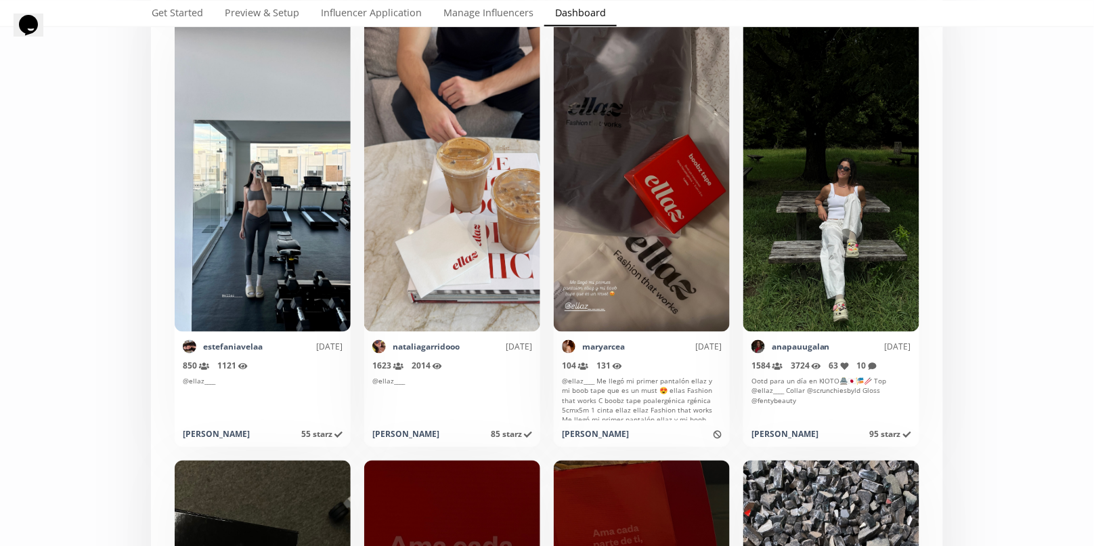
scroll to position [2025, 0]
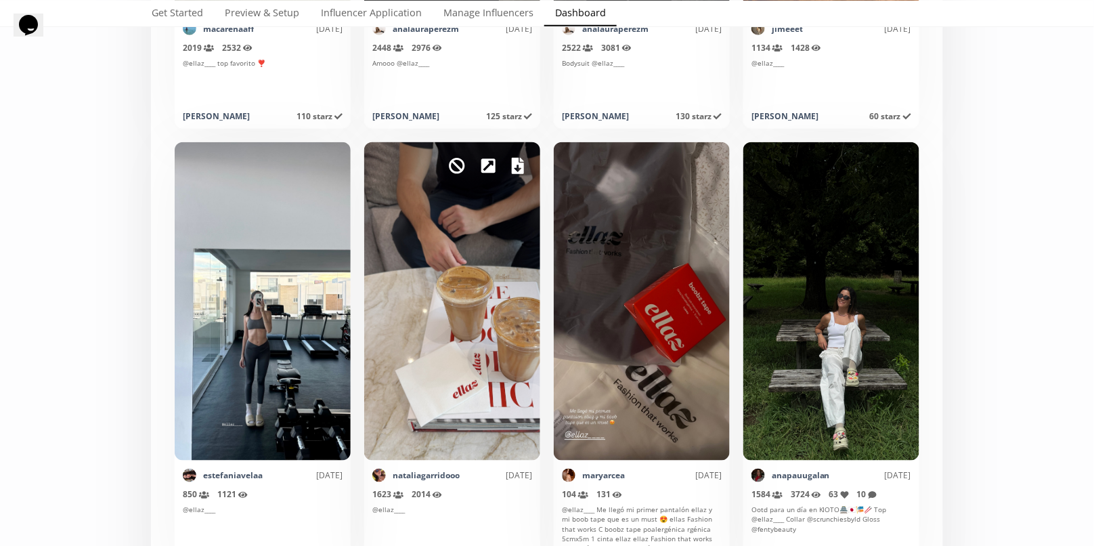
click at [517, 163] on icon at bounding box center [518, 166] width 12 height 16
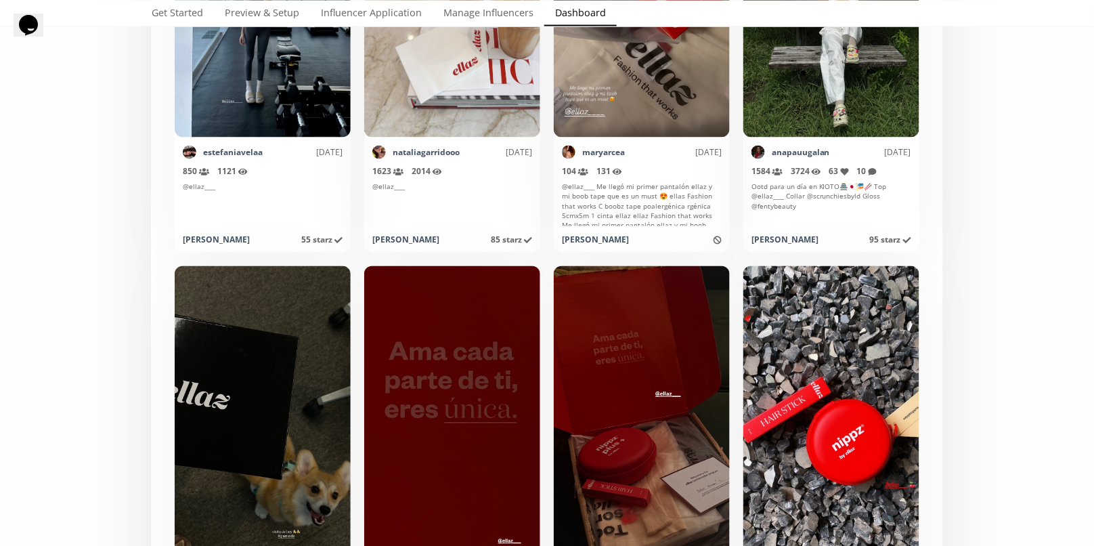
drag, startPoint x: 1041, startPoint y: 349, endPoint x: 1028, endPoint y: 342, distance: 14.5
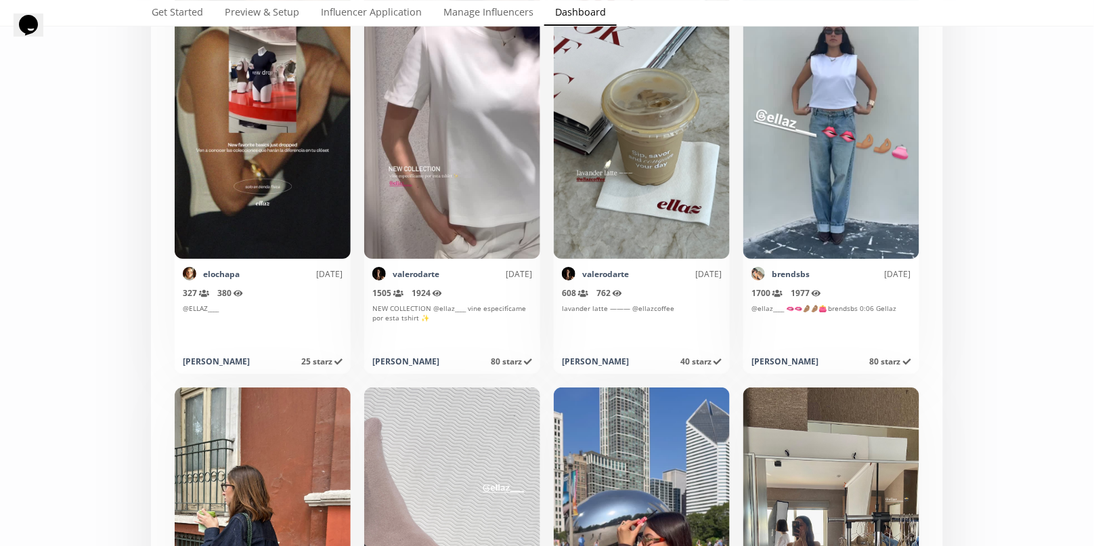
scroll to position [2991, 0]
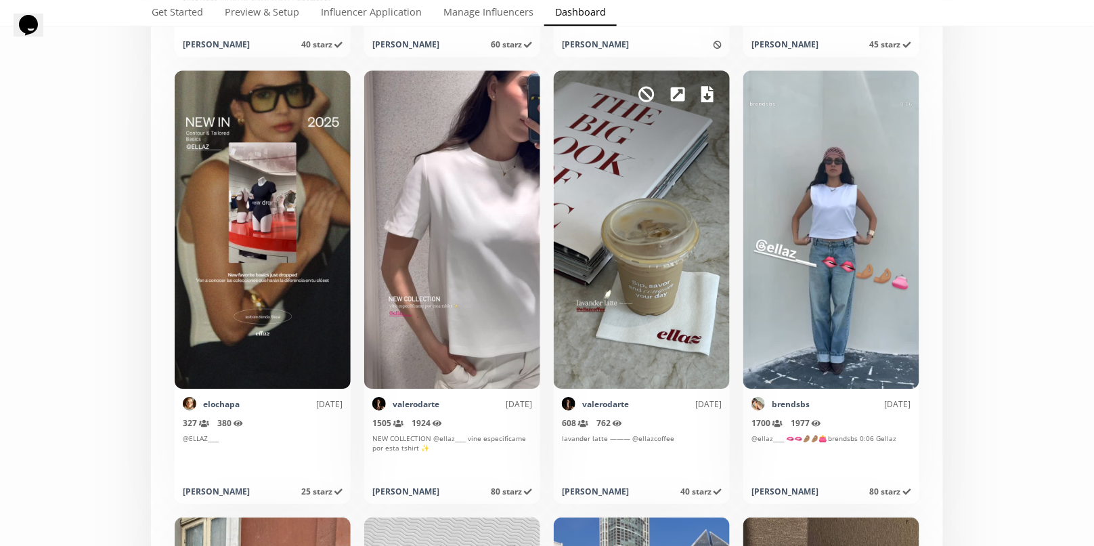
click at [712, 87] on icon at bounding box center [708, 94] width 12 height 16
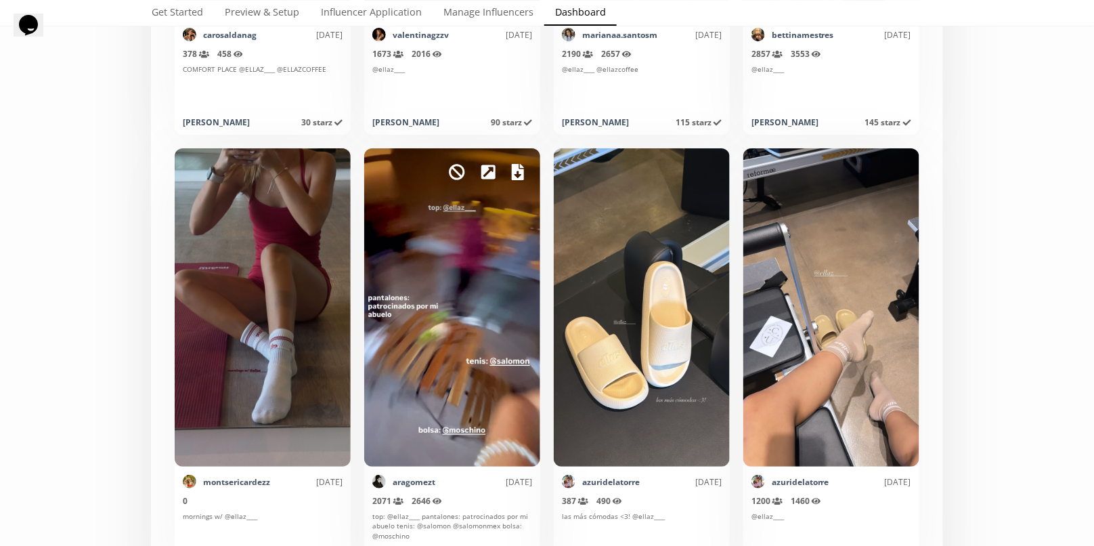
scroll to position [6596, 0]
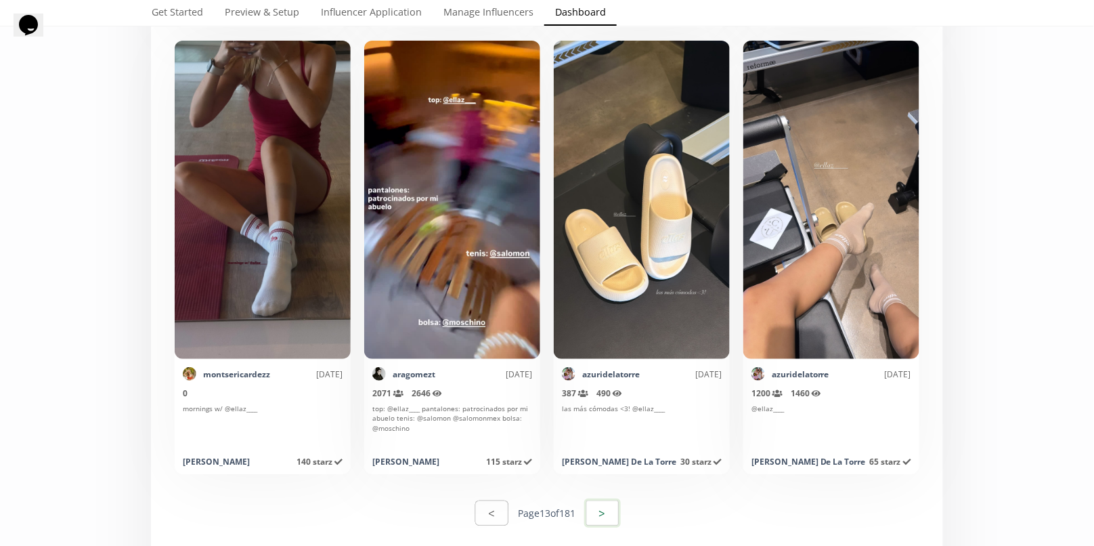
click at [599, 515] on button ">" at bounding box center [602, 512] width 37 height 29
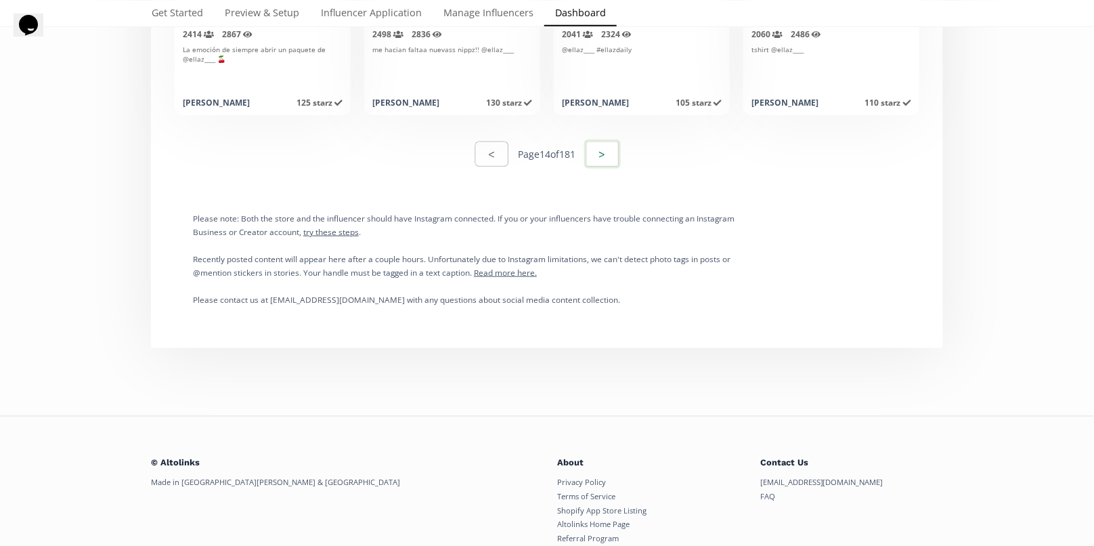
click at [603, 147] on button ">" at bounding box center [602, 153] width 37 height 29
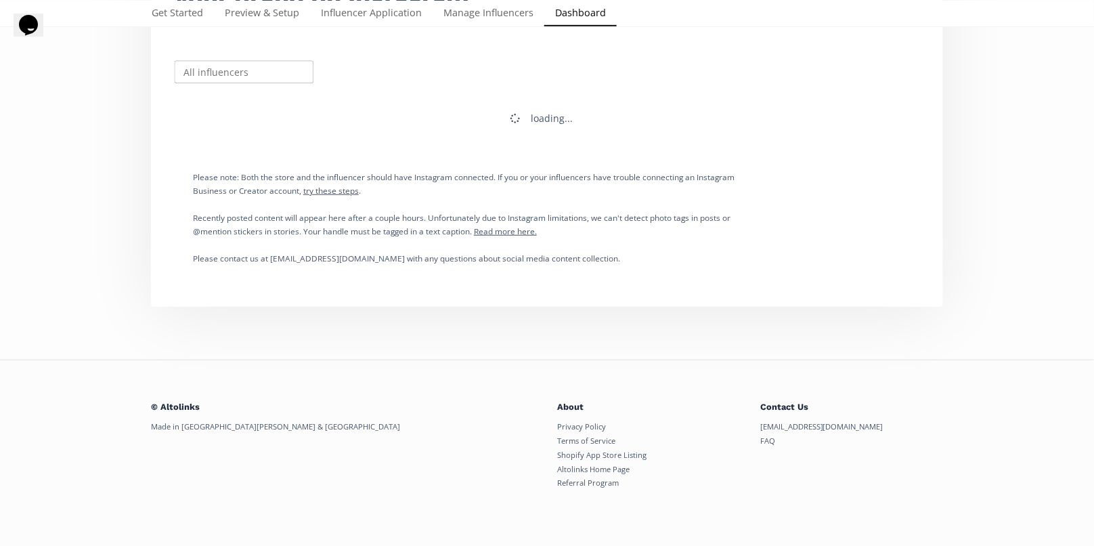
scroll to position [230, 0]
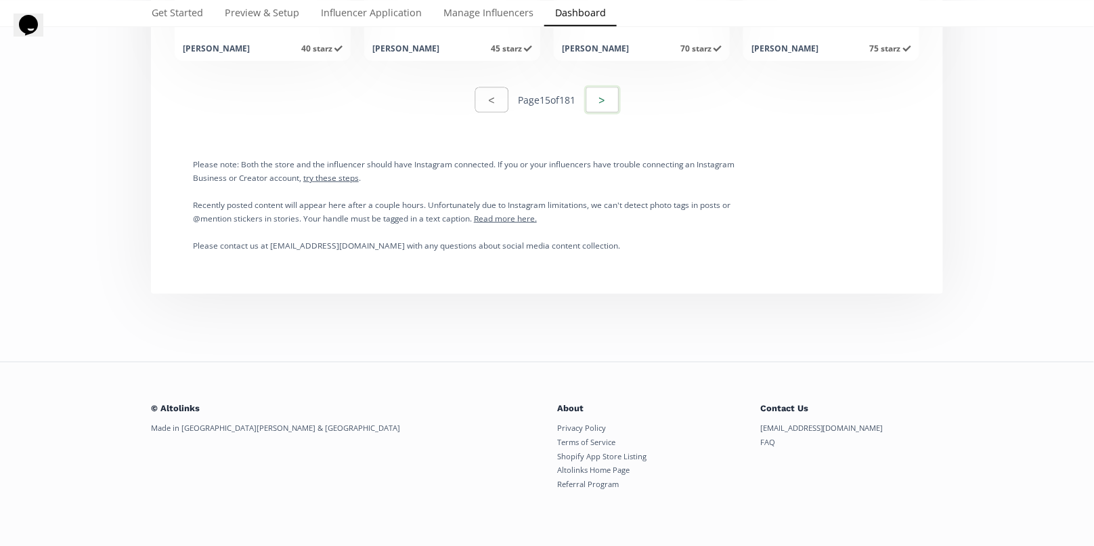
click at [597, 106] on button ">" at bounding box center [602, 99] width 37 height 29
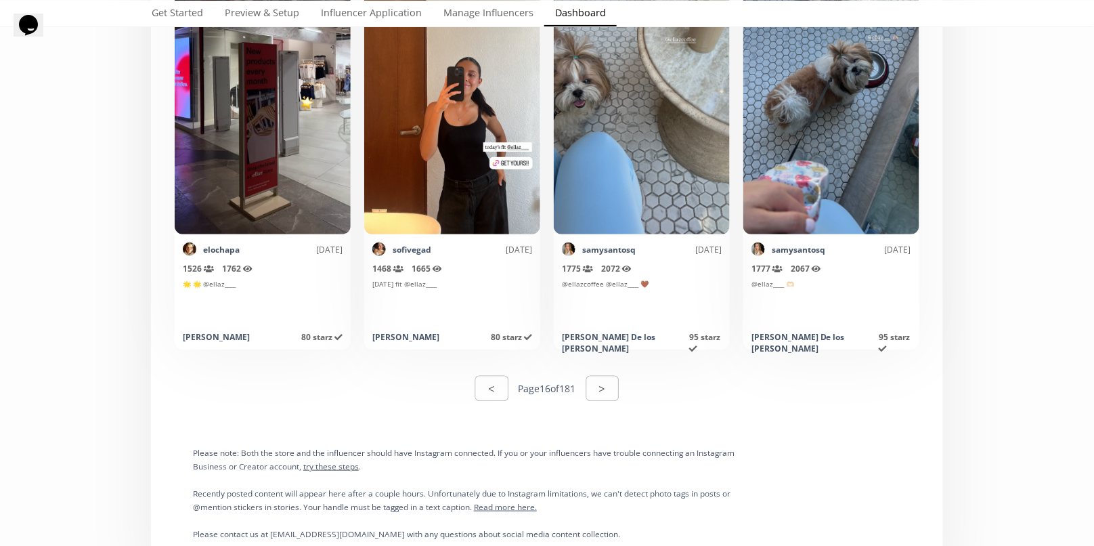
scroll to position [6626, 0]
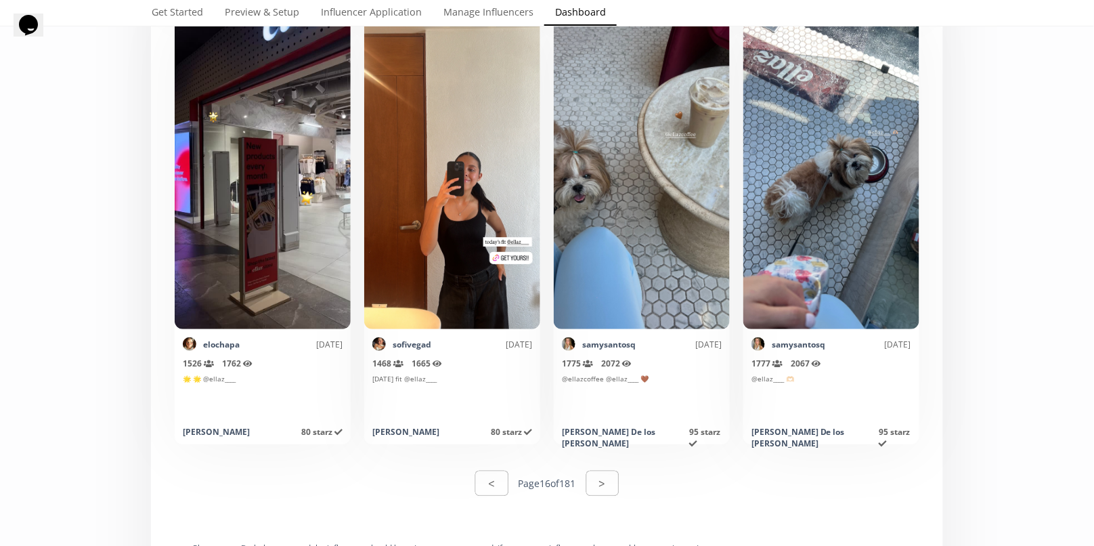
click at [604, 482] on button ">" at bounding box center [602, 483] width 33 height 25
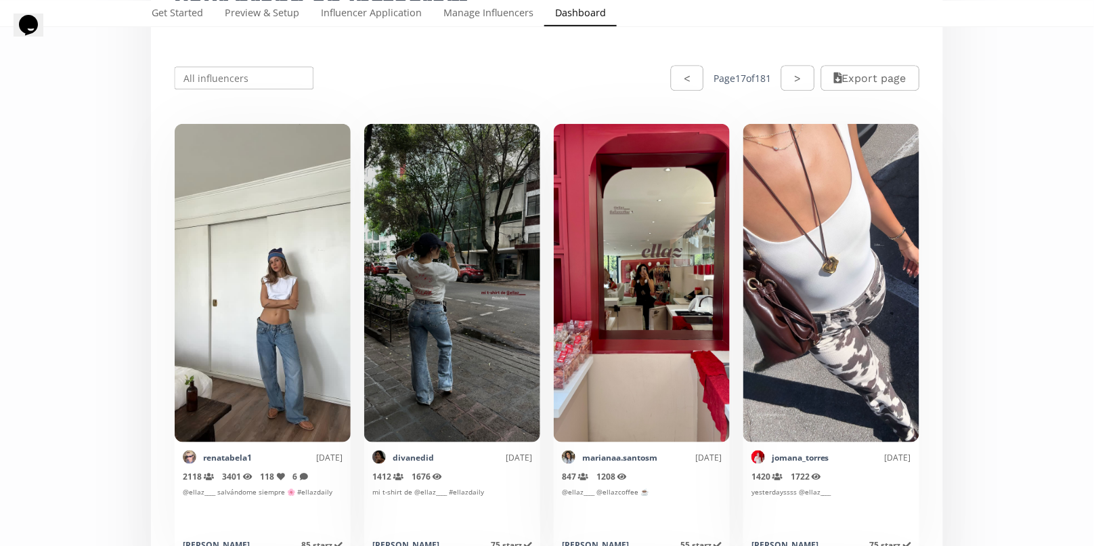
scroll to position [483, 0]
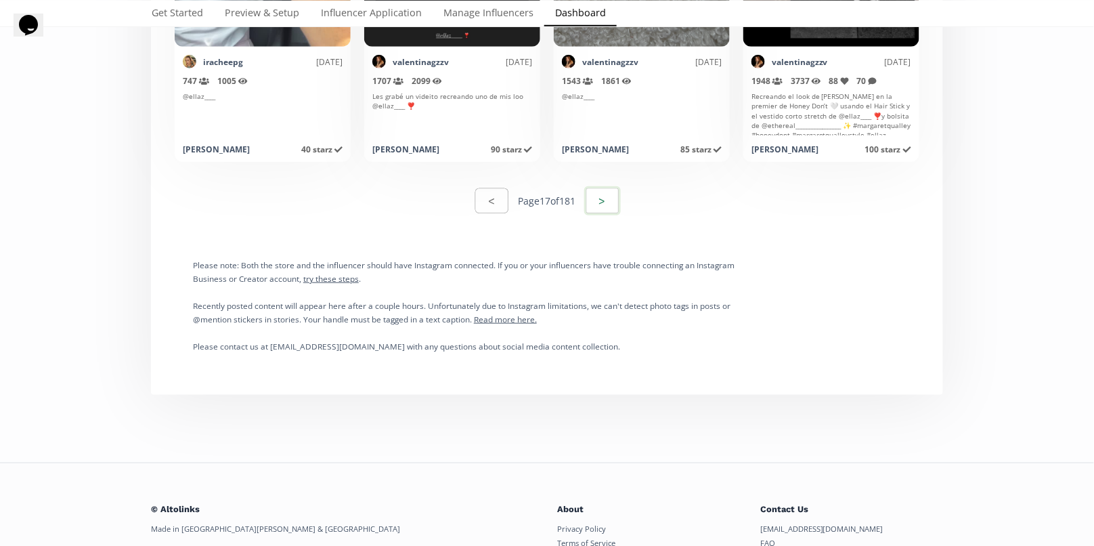
click at [602, 204] on button ">" at bounding box center [602, 200] width 37 height 29
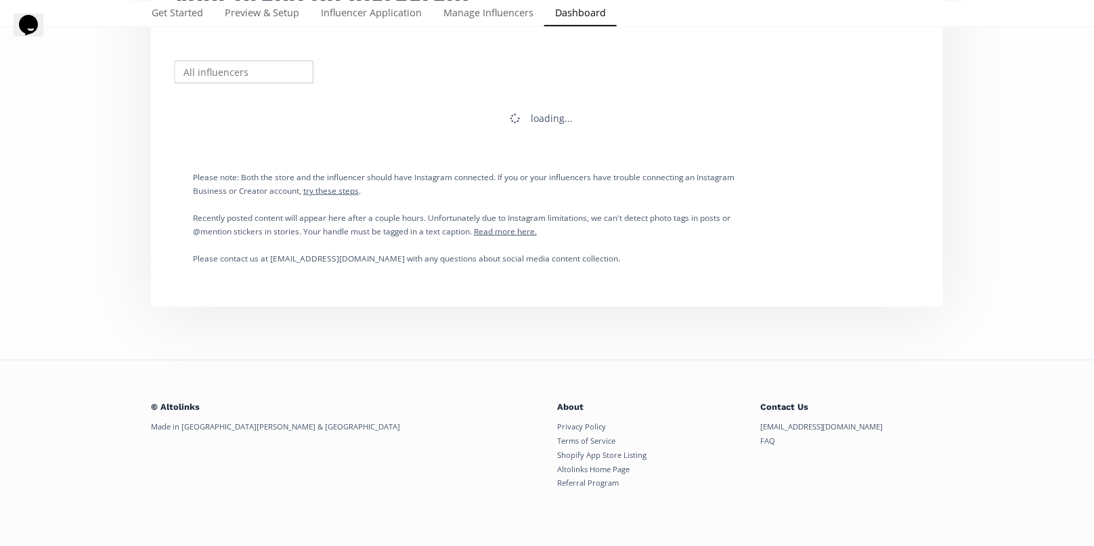
scroll to position [184, 0]
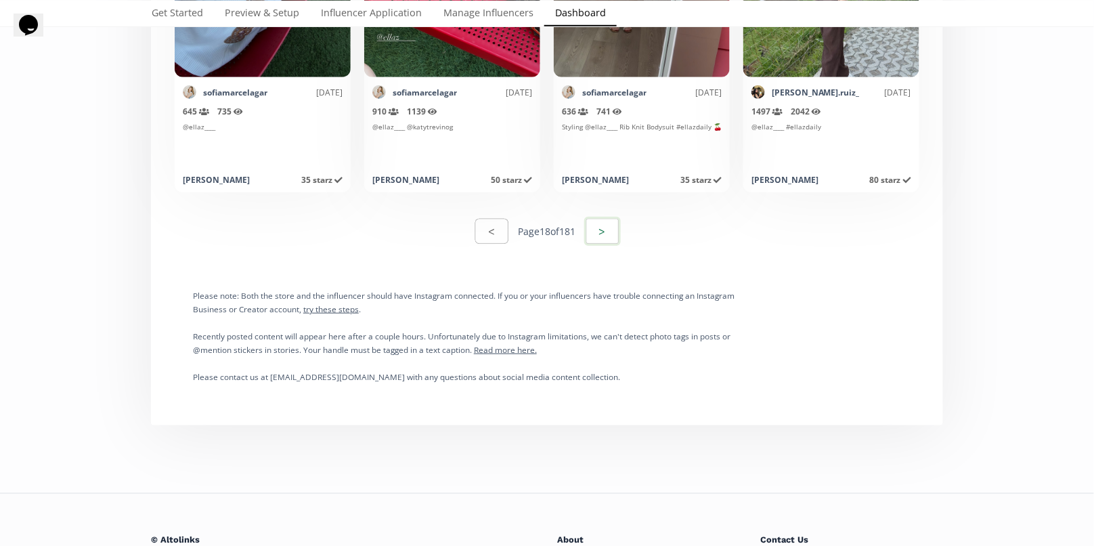
click at [611, 232] on button ">" at bounding box center [602, 231] width 37 height 29
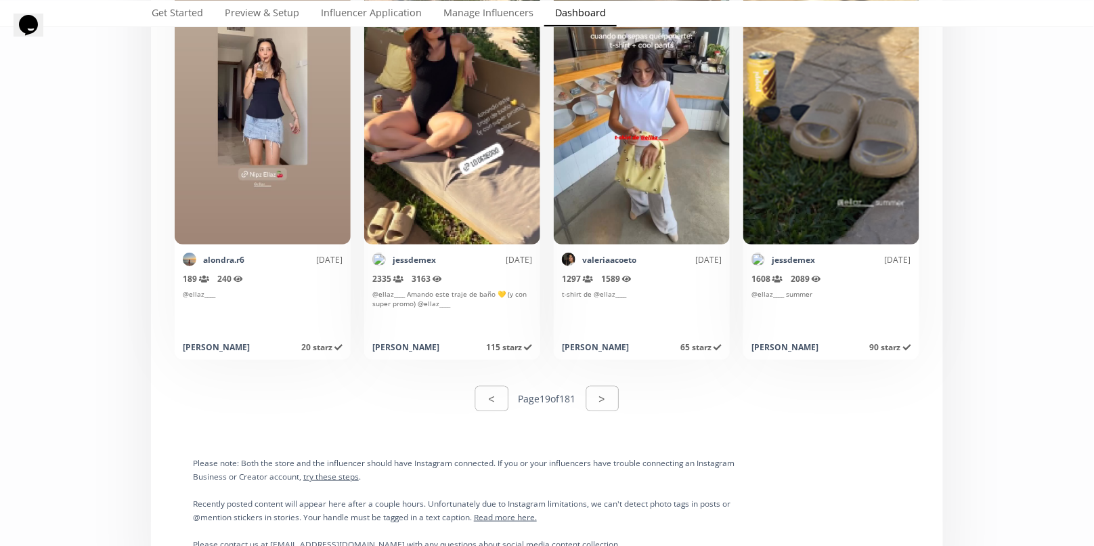
scroll to position [6711, 0]
click at [605, 401] on button ">" at bounding box center [602, 397] width 33 height 25
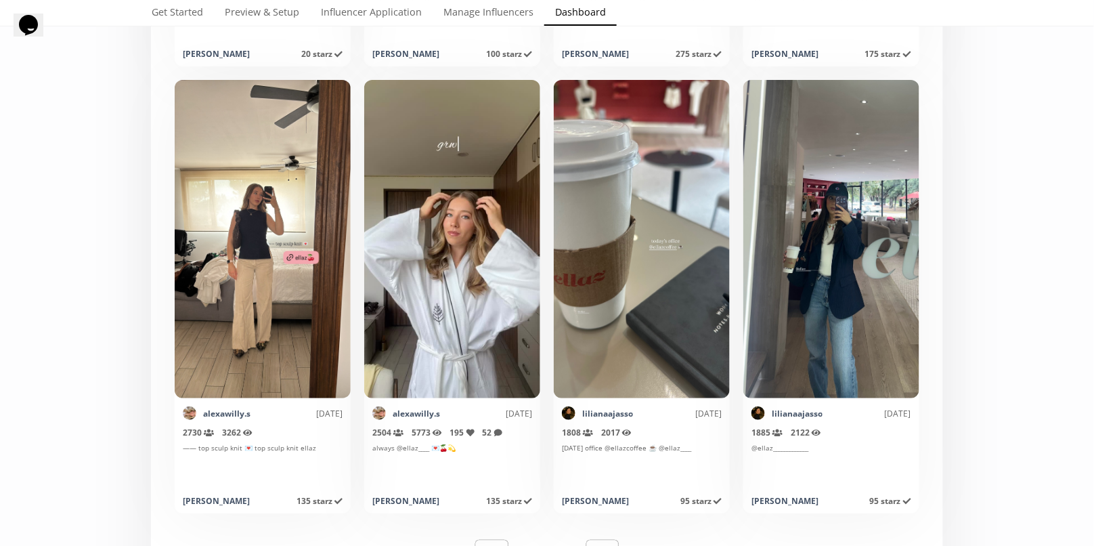
scroll to position [6643, 0]
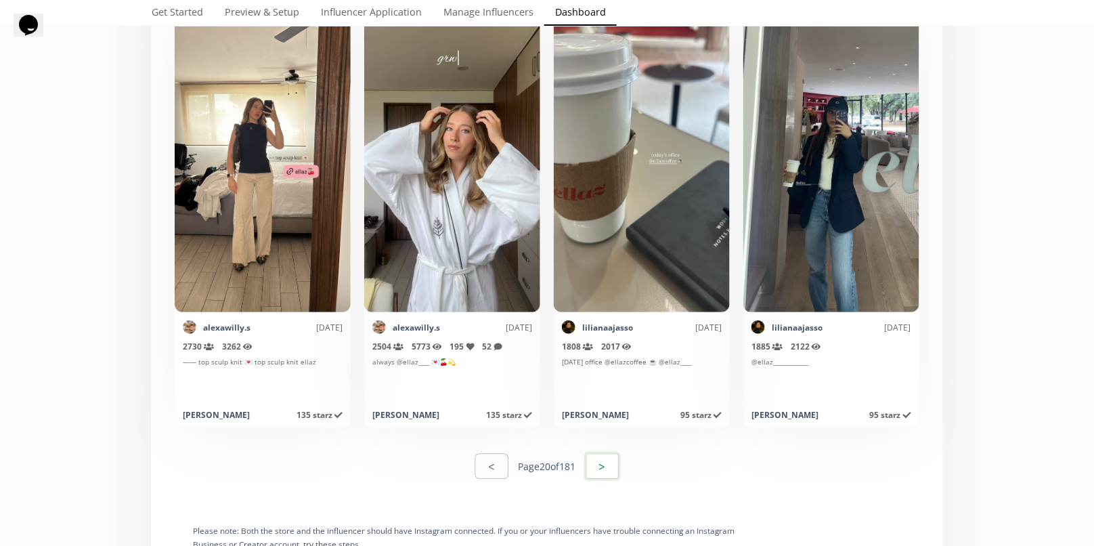
click at [609, 469] on button ">" at bounding box center [602, 466] width 37 height 29
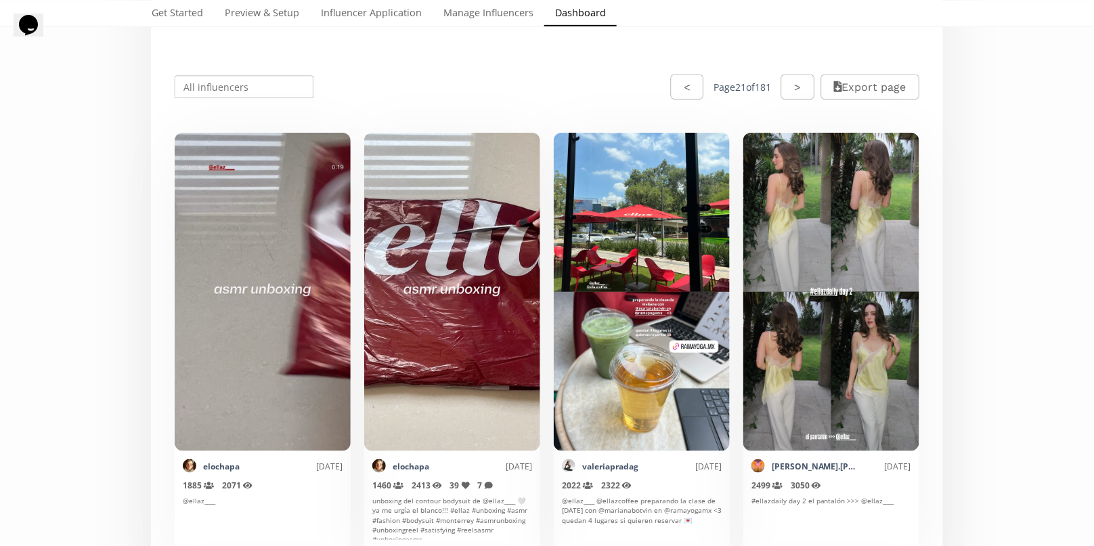
scroll to position [255, 0]
